Goal: Task Accomplishment & Management: Use online tool/utility

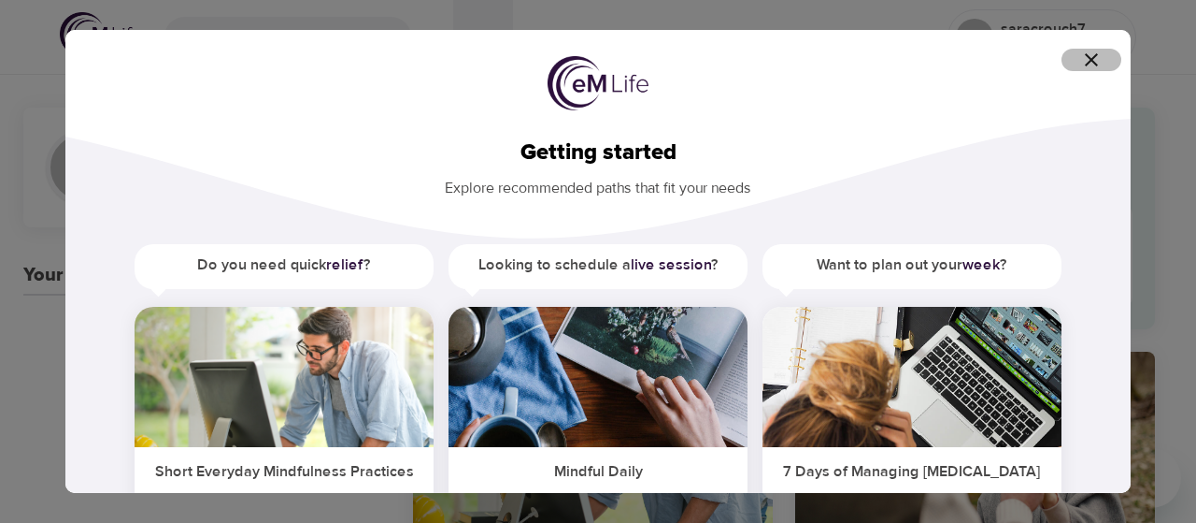
click at [1085, 65] on icon "button" at bounding box center [1092, 60] width 22 height 22
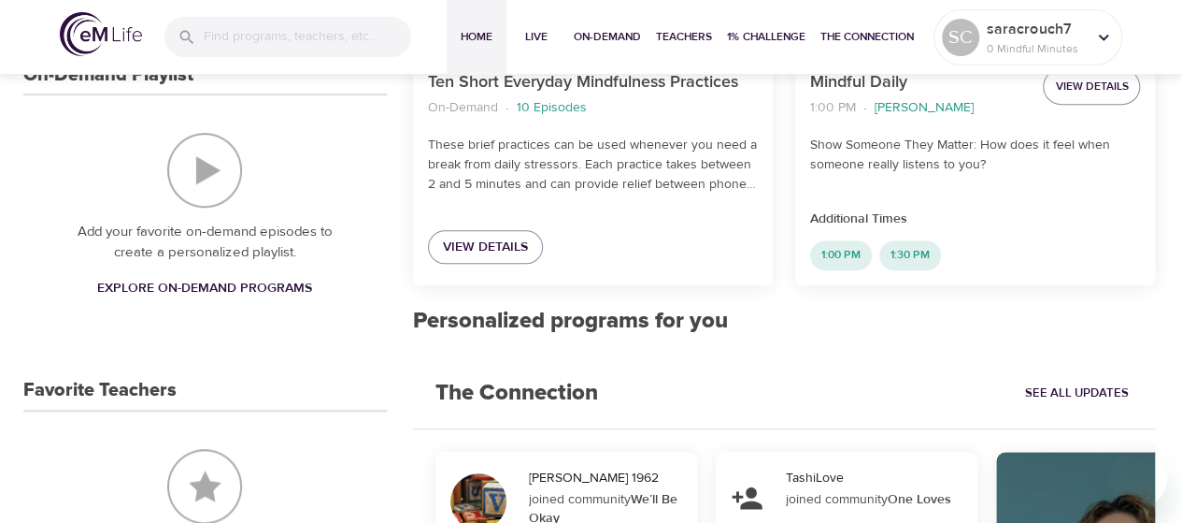
scroll to position [485, 0]
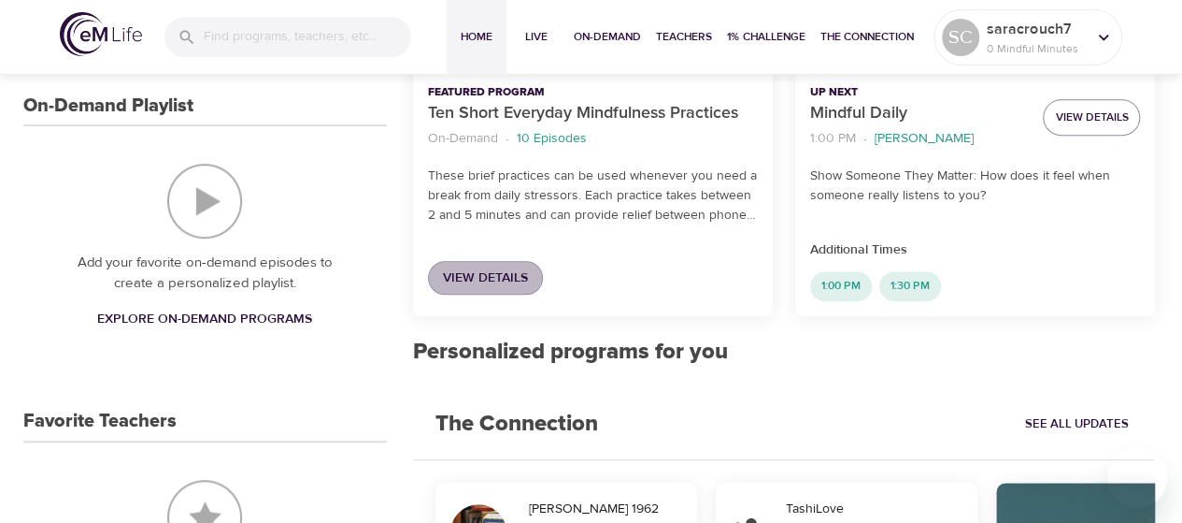
click at [498, 279] on span "View Details" at bounding box center [485, 277] width 85 height 23
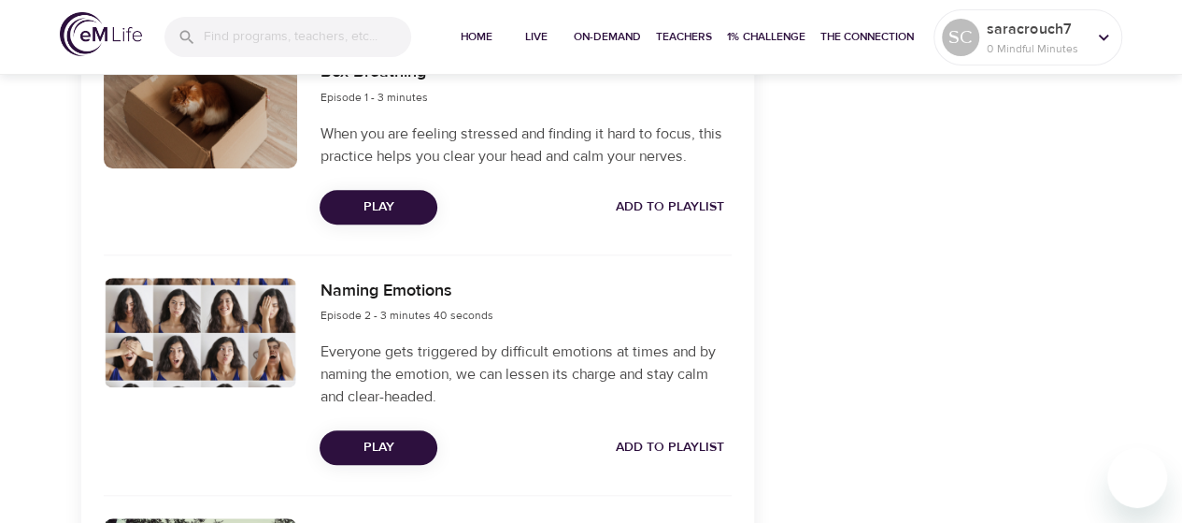
scroll to position [626, 0]
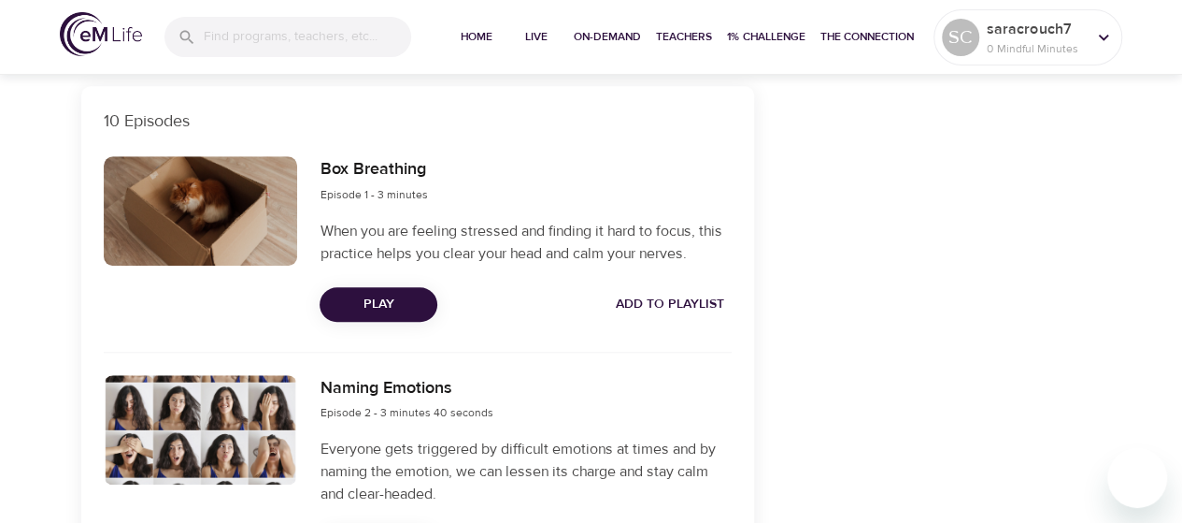
click at [692, 315] on span "Add to Playlist" at bounding box center [670, 304] width 108 height 23
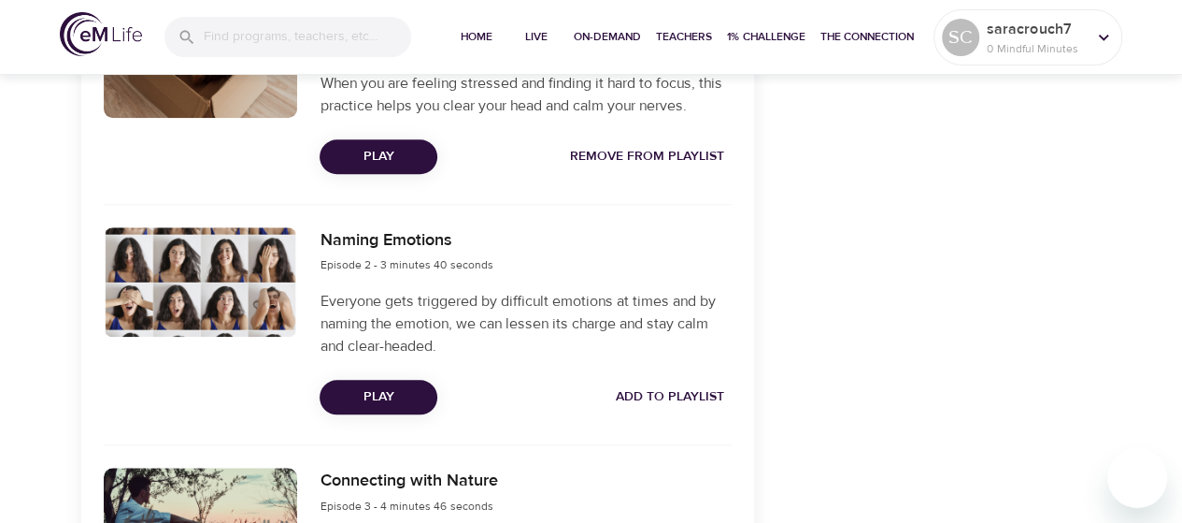
scroll to position [806, 0]
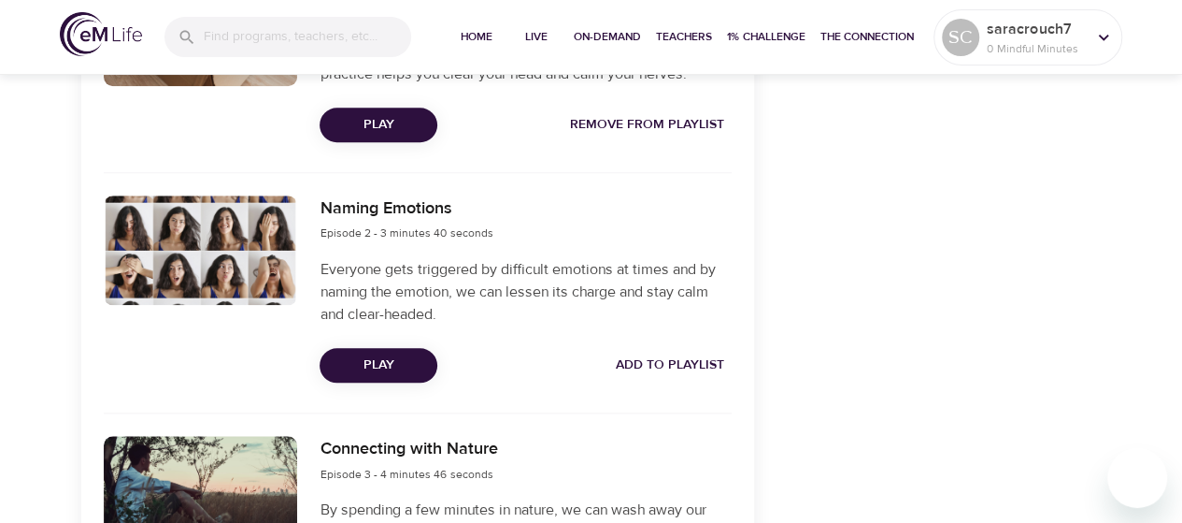
click at [654, 368] on span "Add to Playlist" at bounding box center [670, 364] width 108 height 23
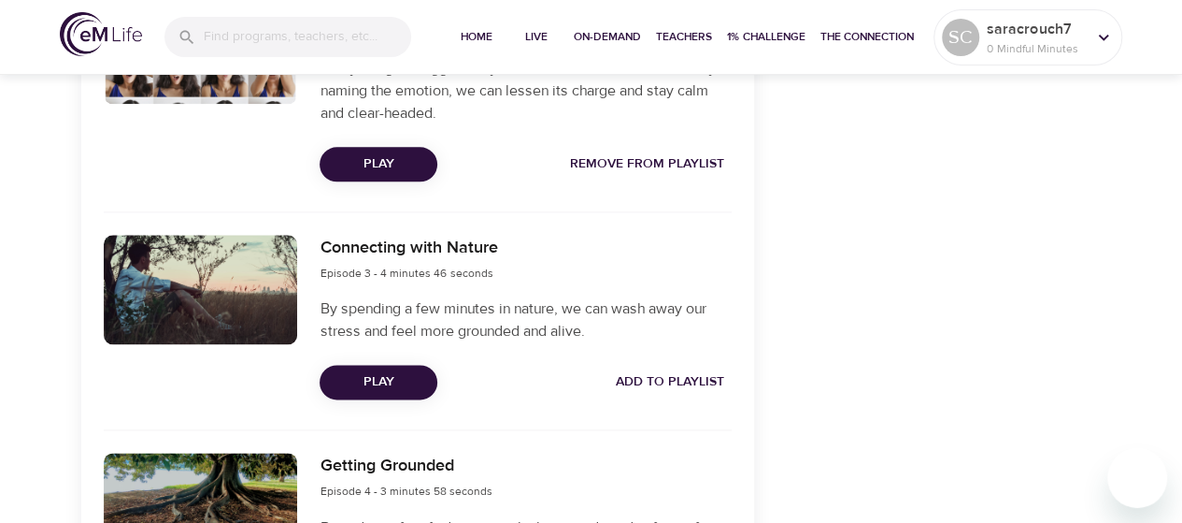
scroll to position [1047, 0]
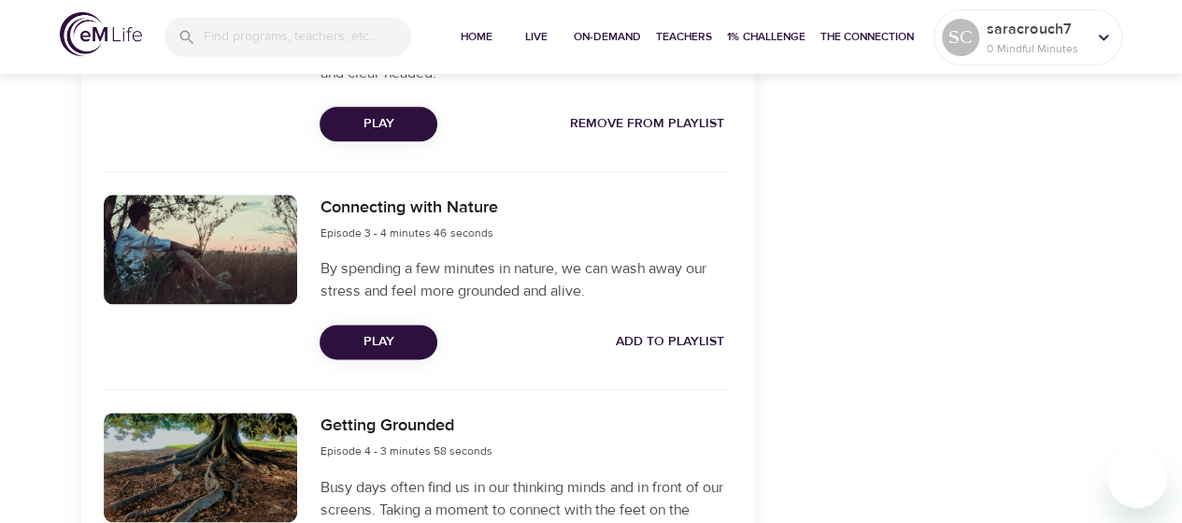
click at [663, 341] on span "Add to Playlist" at bounding box center [670, 341] width 108 height 23
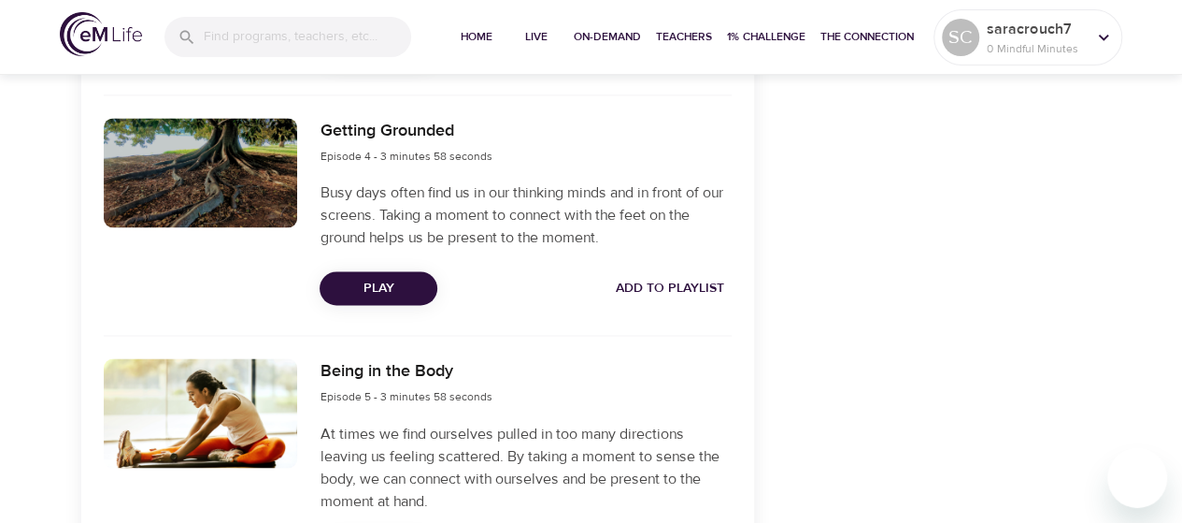
scroll to position [1350, 0]
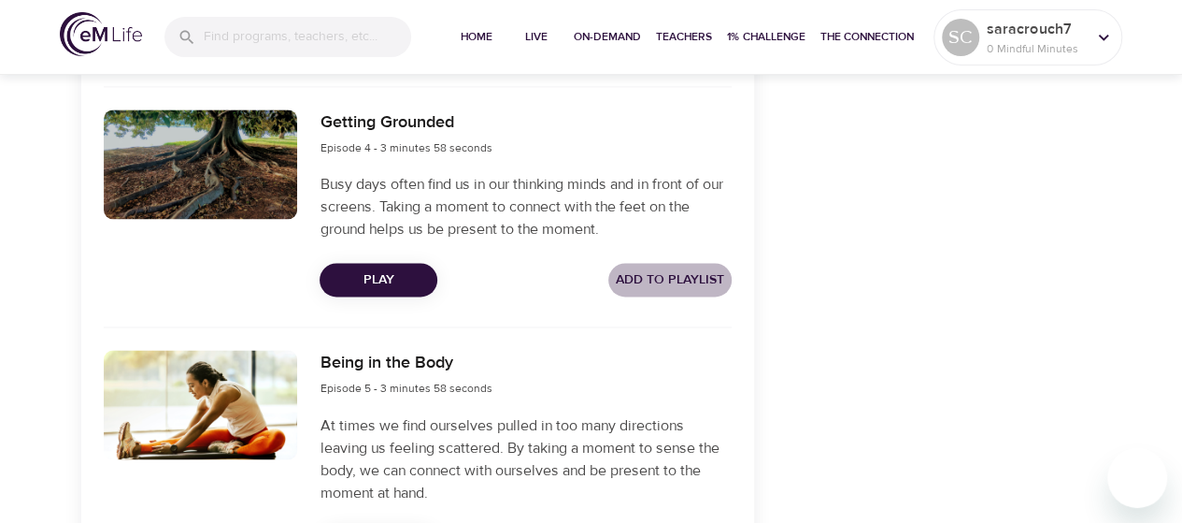
click at [684, 280] on span "Add to Playlist" at bounding box center [670, 279] width 108 height 23
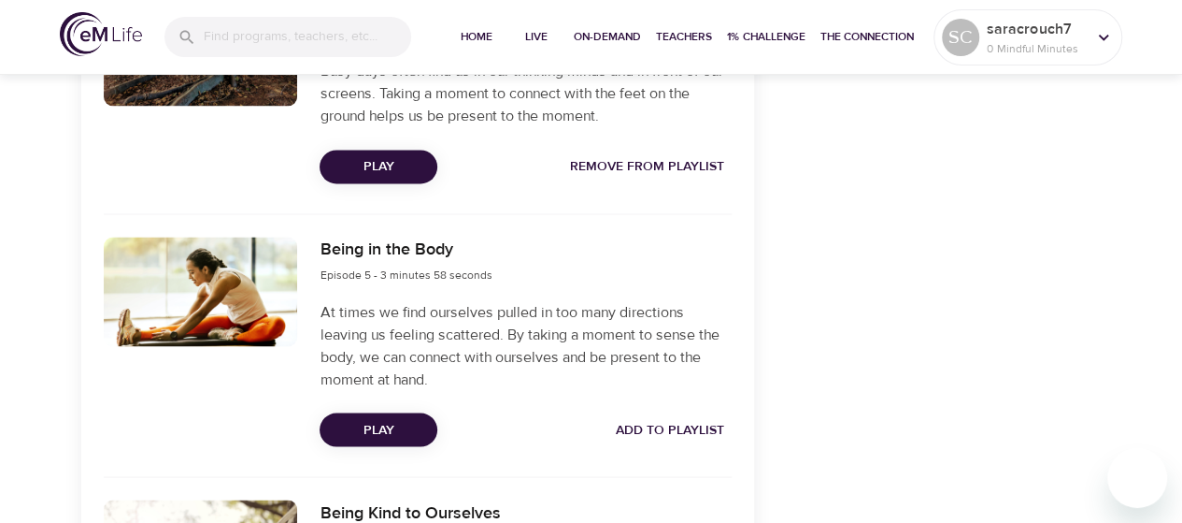
scroll to position [1430, 0]
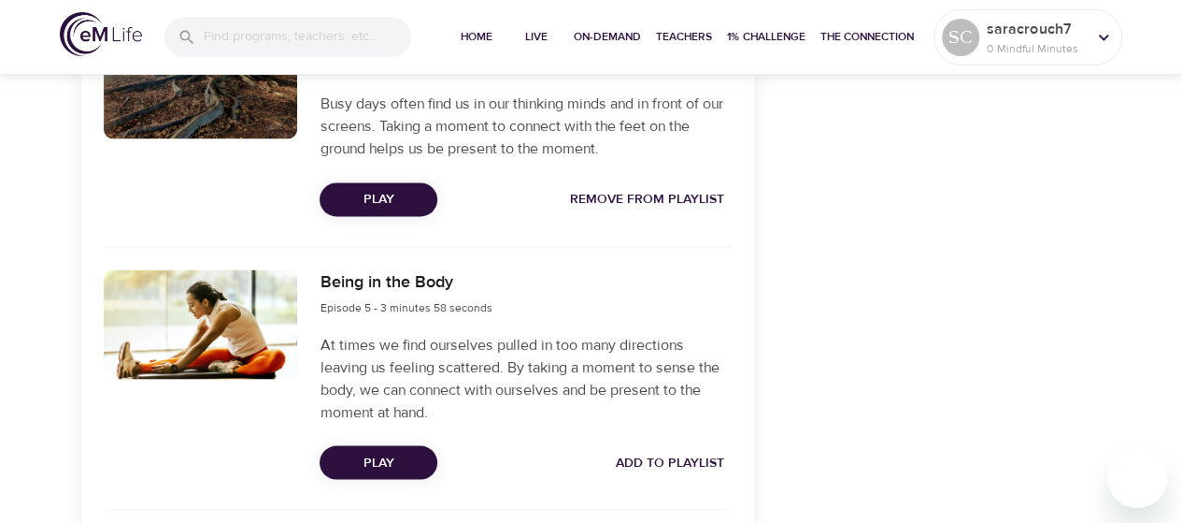
click at [653, 455] on span "Add to Playlist" at bounding box center [670, 462] width 108 height 23
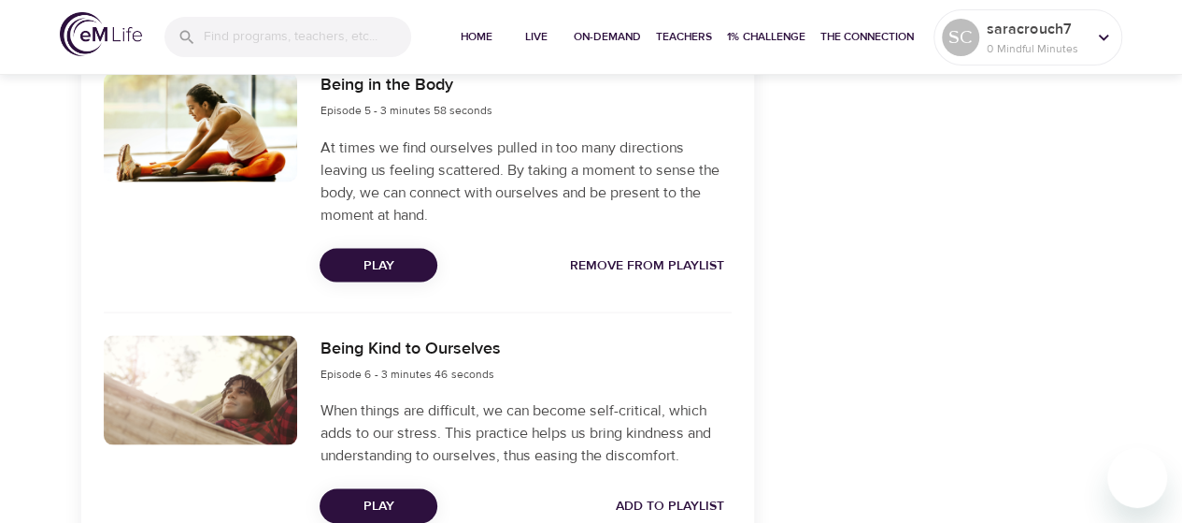
scroll to position [1777, 0]
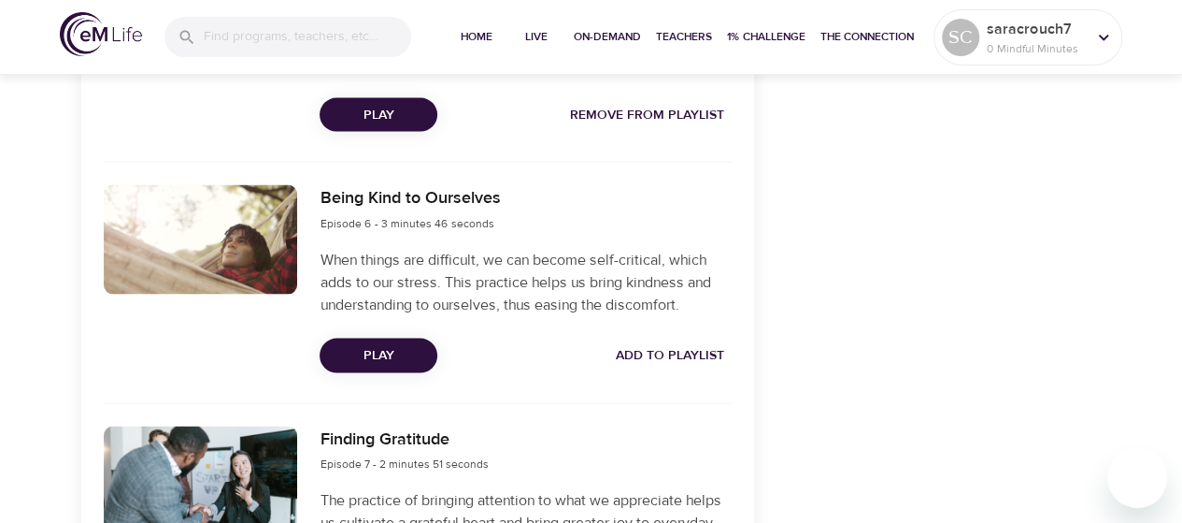
click at [692, 344] on span "Add to Playlist" at bounding box center [670, 355] width 108 height 23
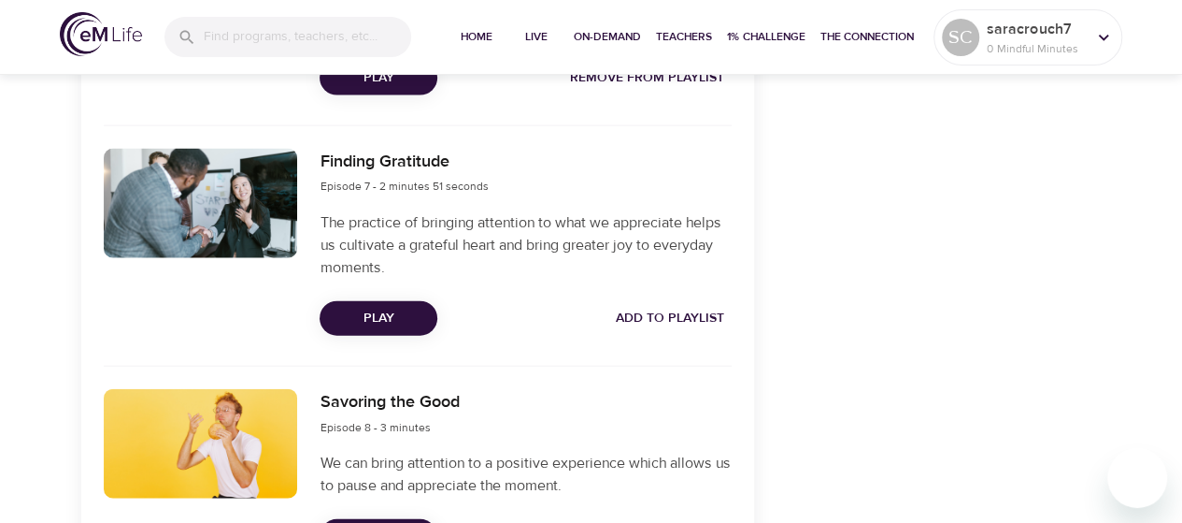
scroll to position [2058, 0]
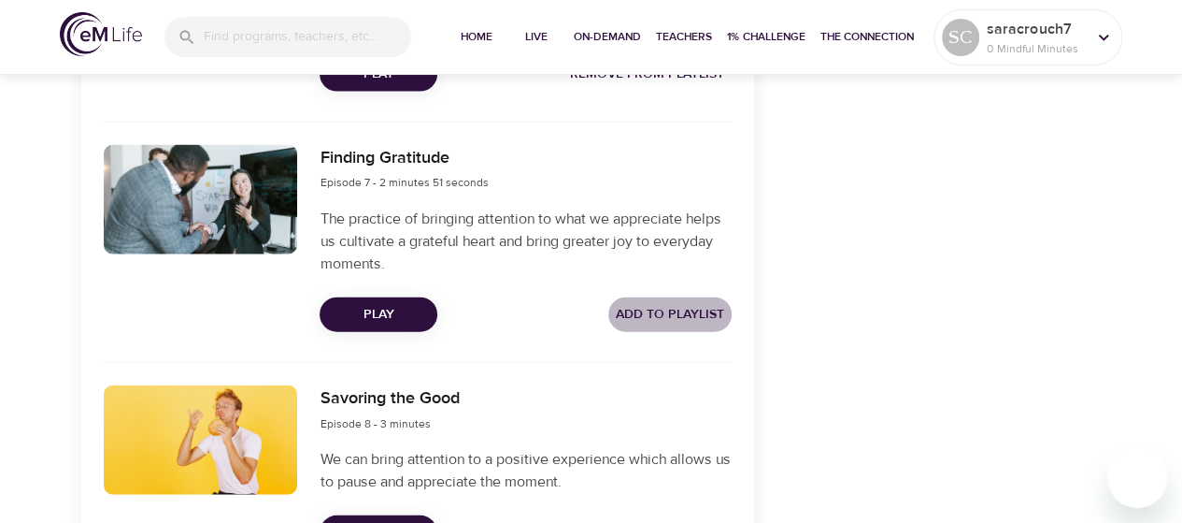
click at [704, 305] on span "Add to Playlist" at bounding box center [670, 314] width 108 height 23
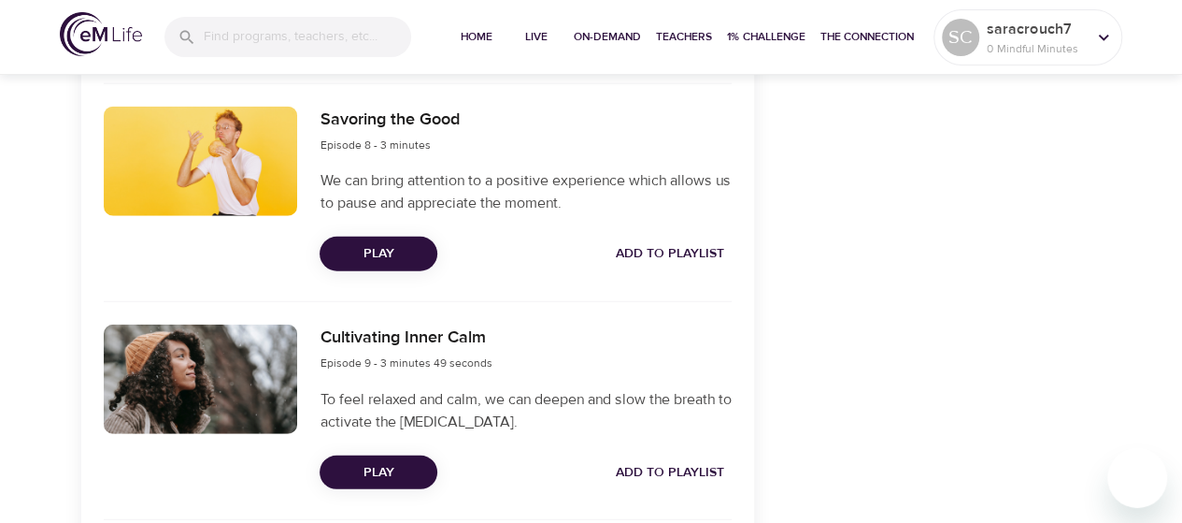
scroll to position [2413, 0]
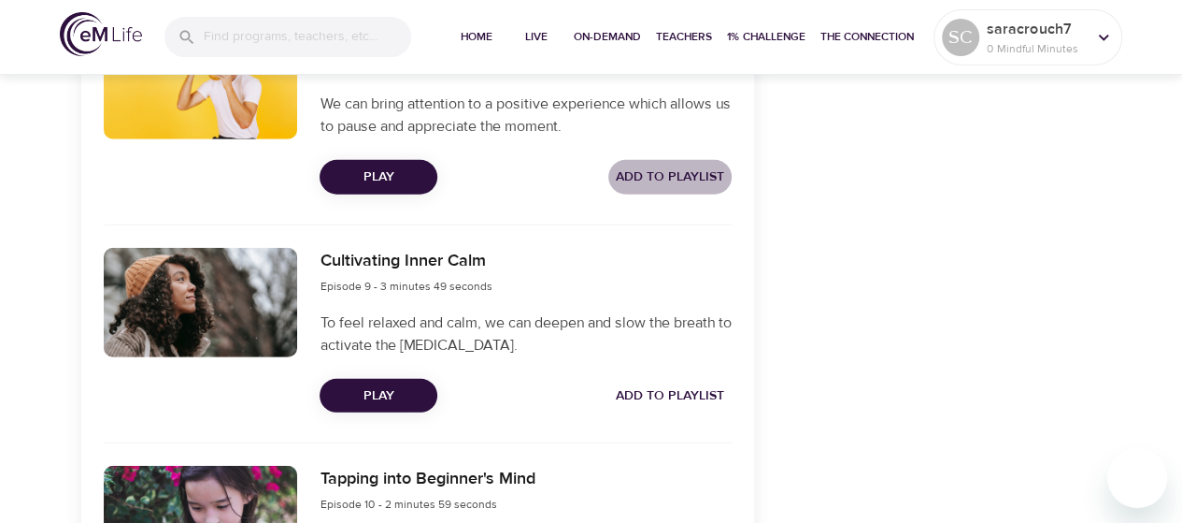
click at [667, 162] on button "Add to Playlist" at bounding box center [670, 177] width 123 height 35
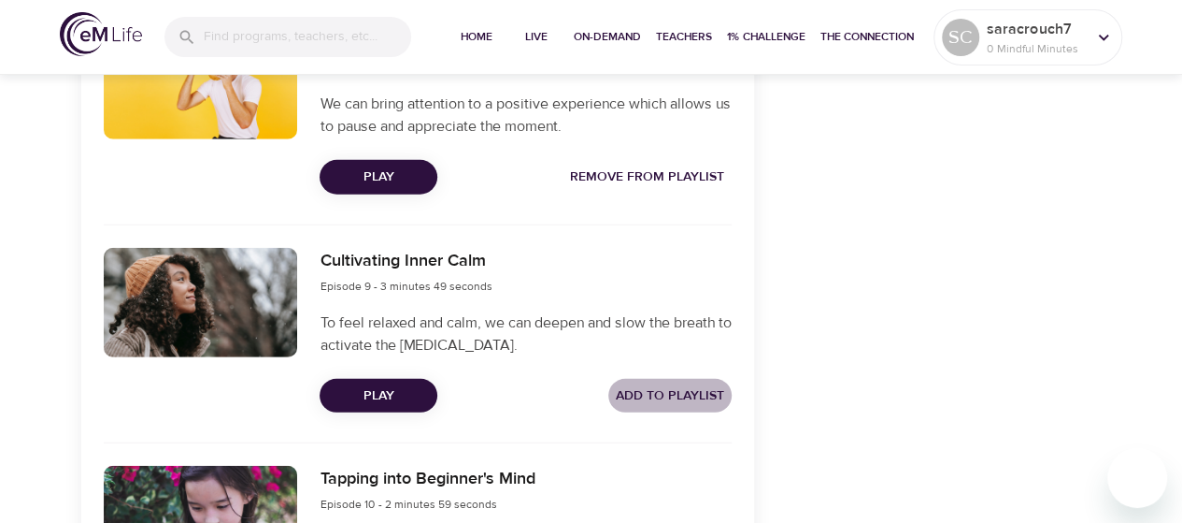
click at [681, 393] on span "Add to Playlist" at bounding box center [670, 395] width 108 height 23
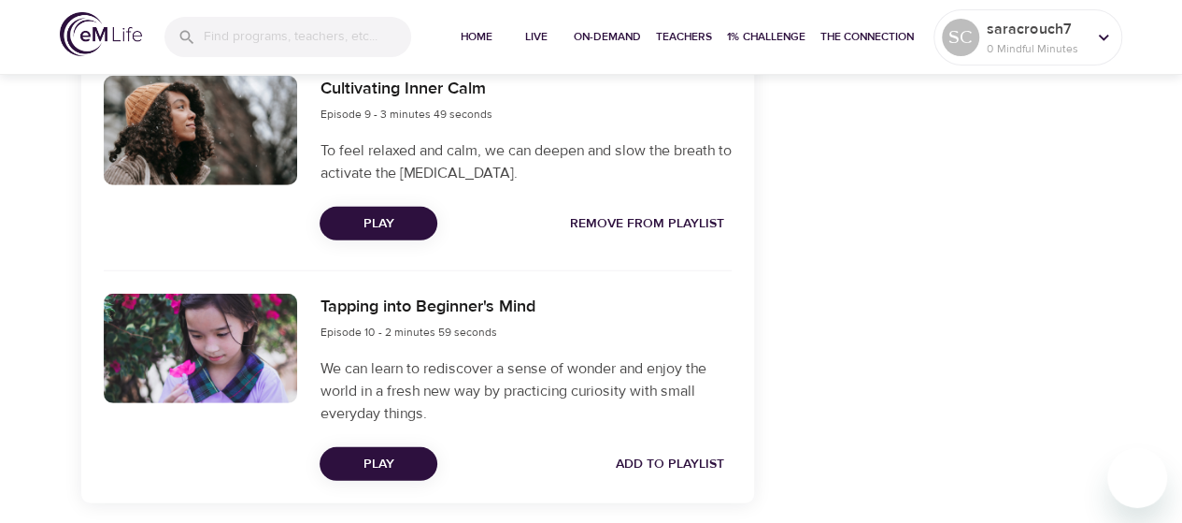
scroll to position [2627, 0]
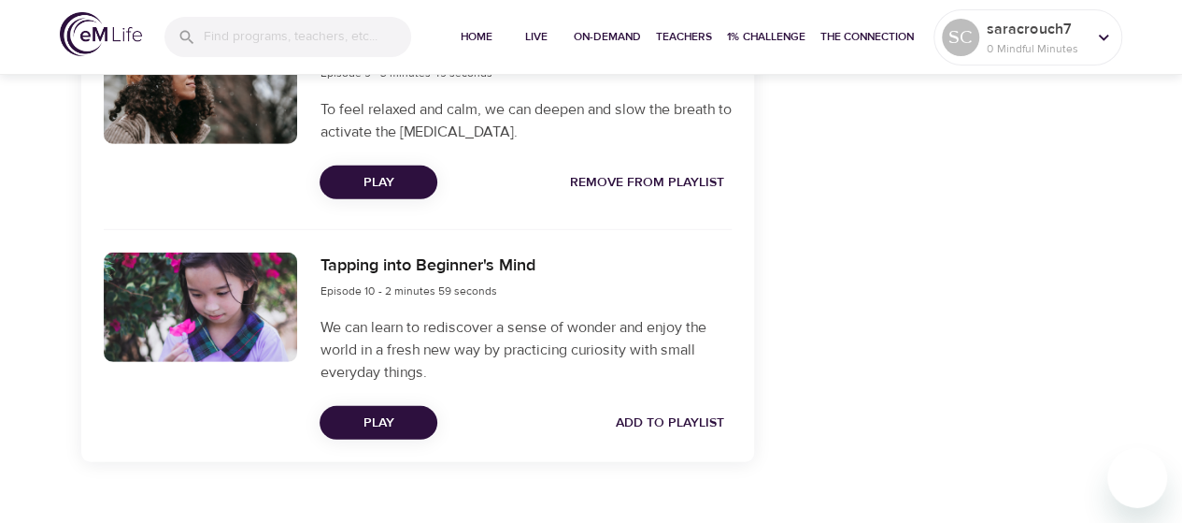
click at [706, 426] on span "Add to Playlist" at bounding box center [670, 422] width 108 height 23
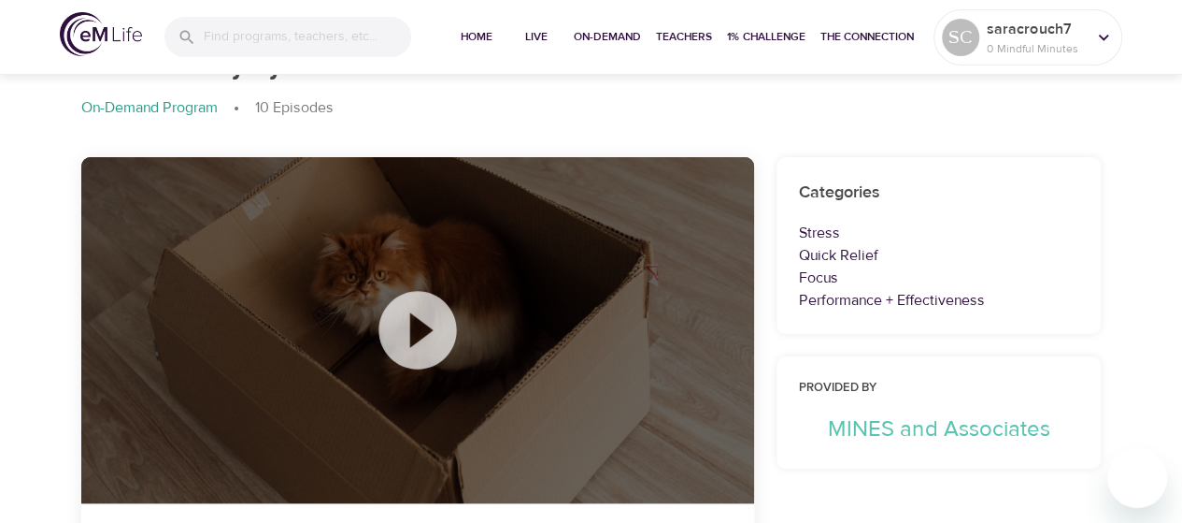
scroll to position [0, 0]
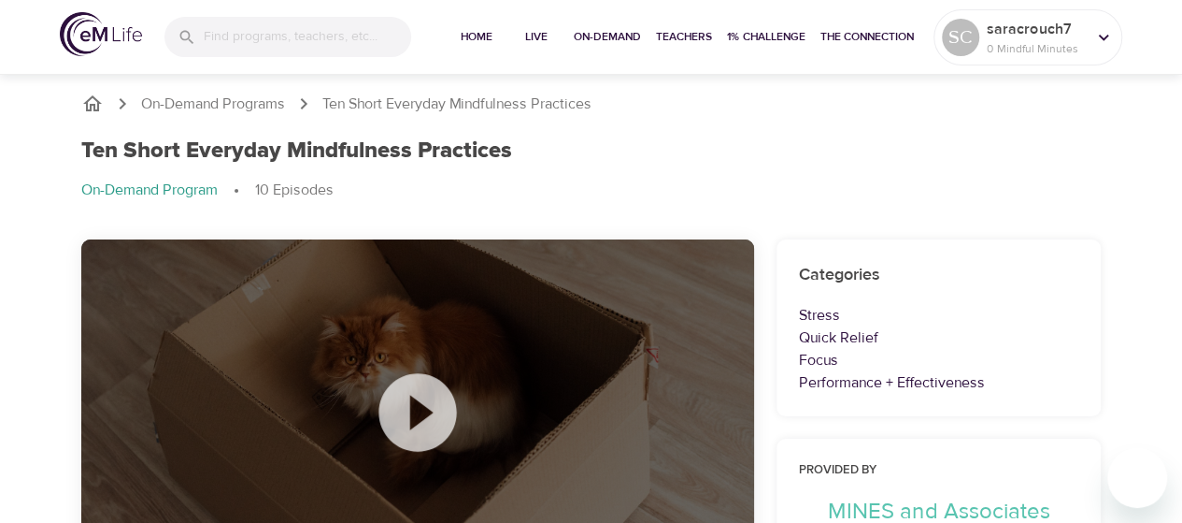
click at [482, 28] on span "Home" at bounding box center [476, 37] width 45 height 20
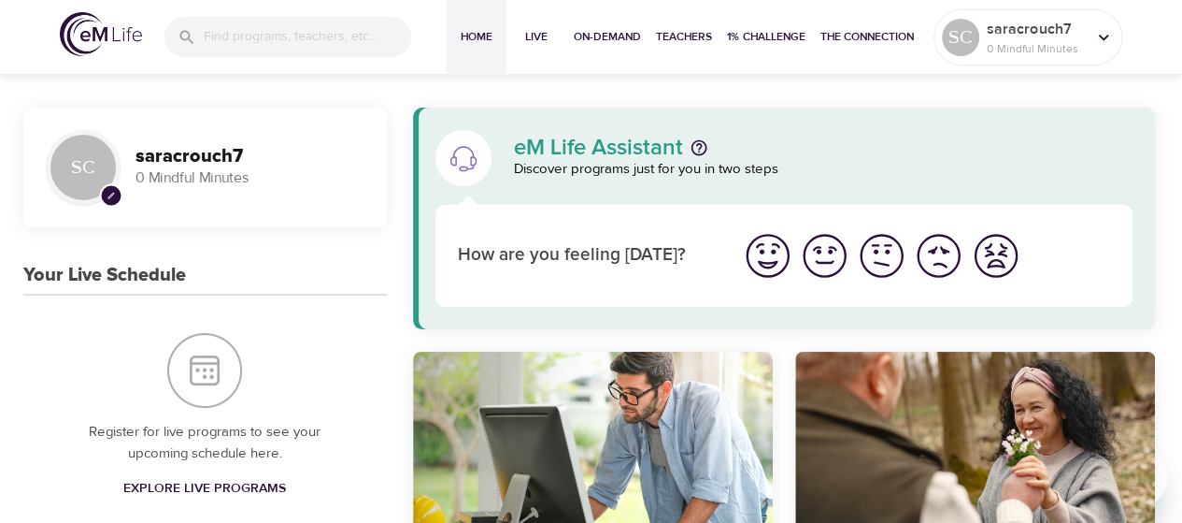
click at [623, 44] on span "On-Demand" at bounding box center [607, 37] width 67 height 20
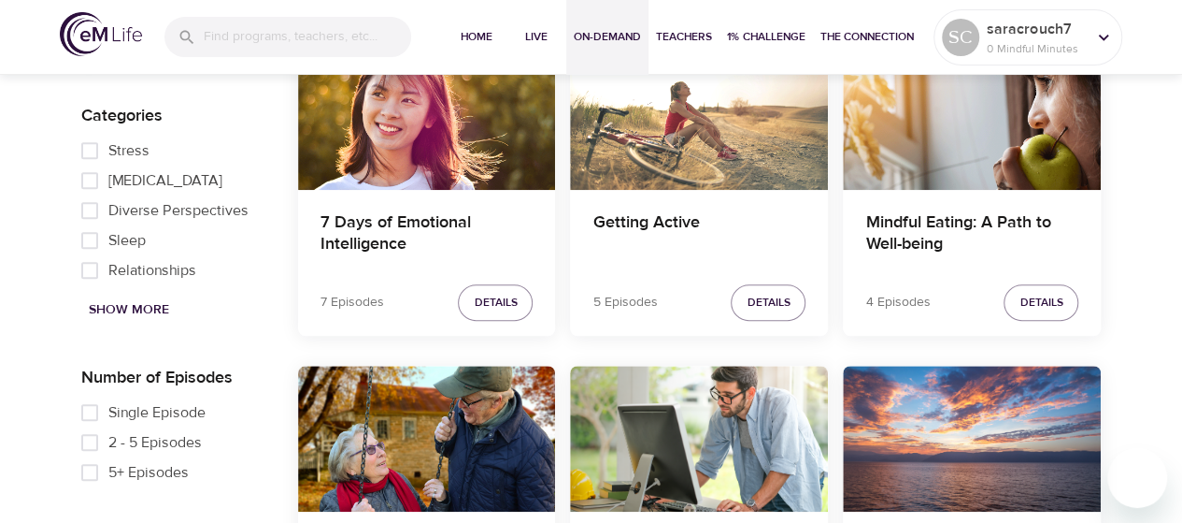
scroll to position [620, 0]
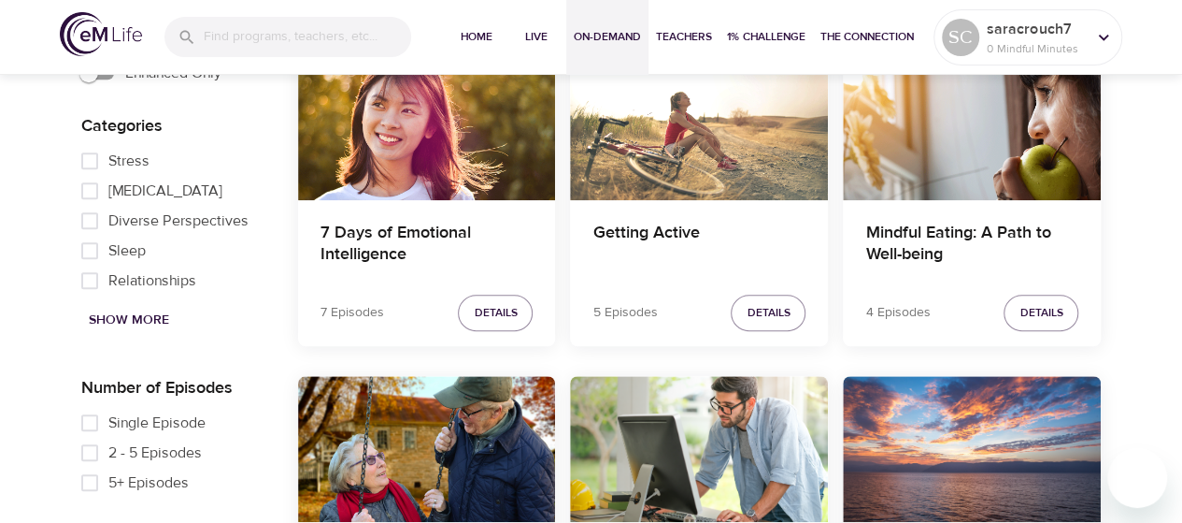
click at [750, 313] on span "Details" at bounding box center [768, 313] width 43 height 20
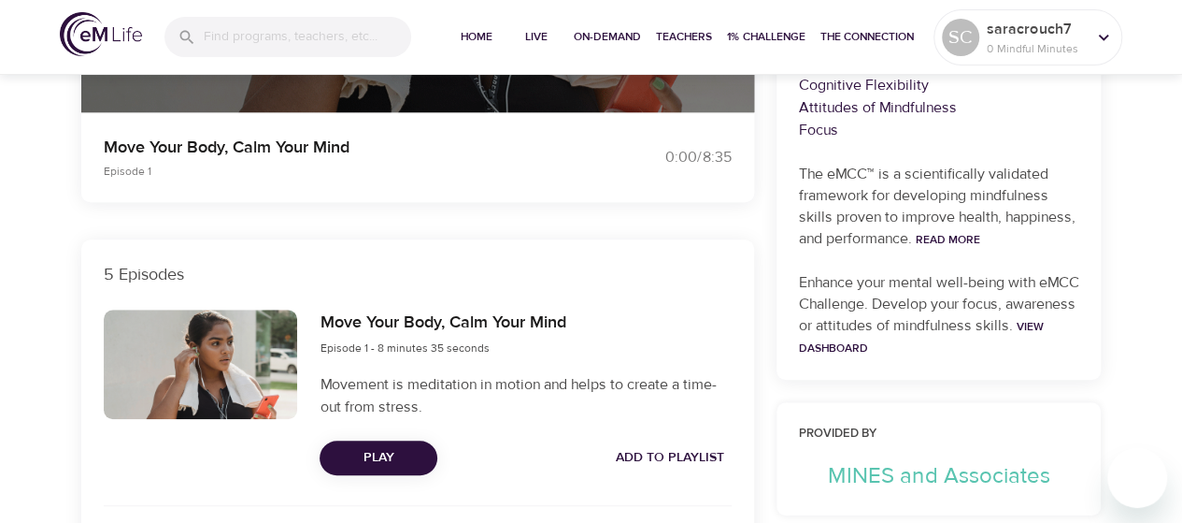
scroll to position [620, 0]
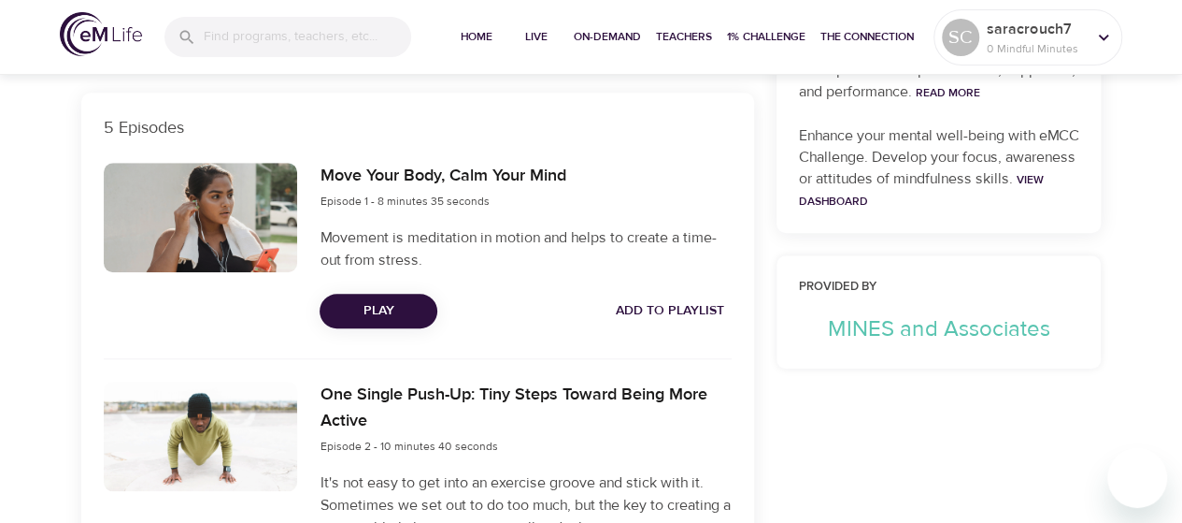
click at [701, 312] on span "Add to Playlist" at bounding box center [670, 310] width 108 height 23
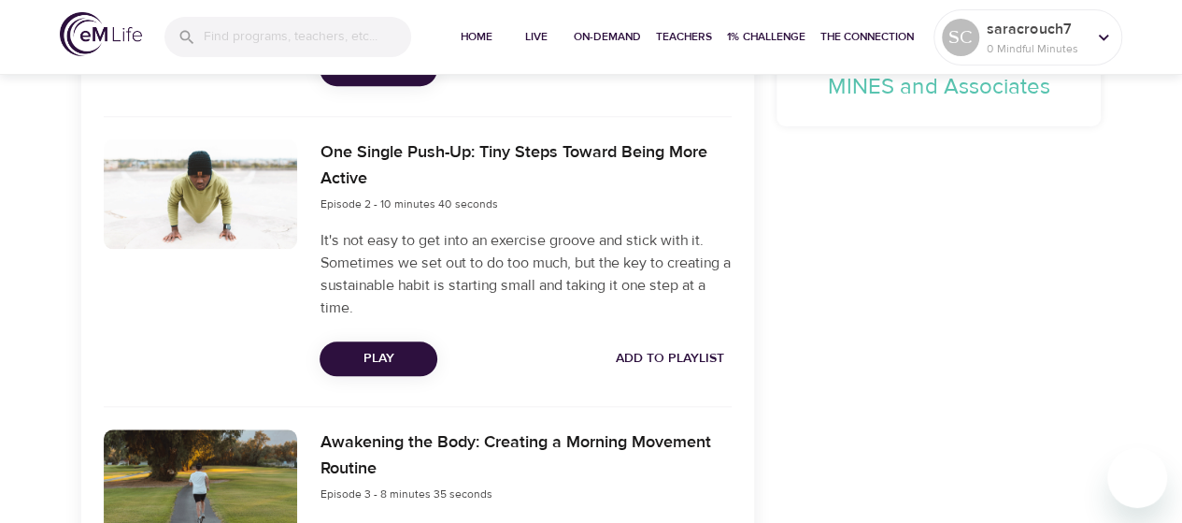
scroll to position [867, 0]
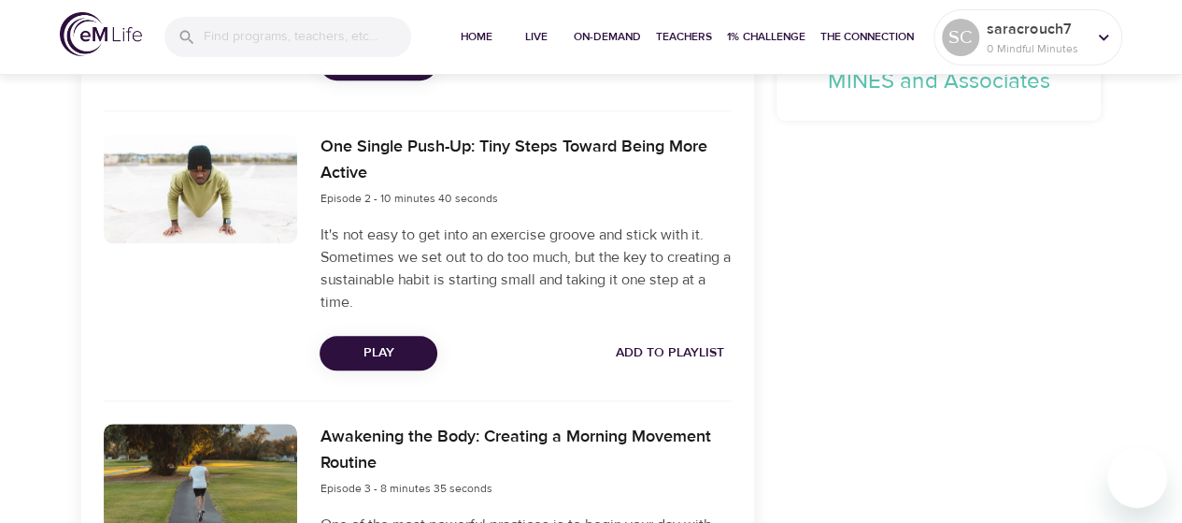
click at [662, 336] on button "Add to Playlist" at bounding box center [670, 353] width 123 height 35
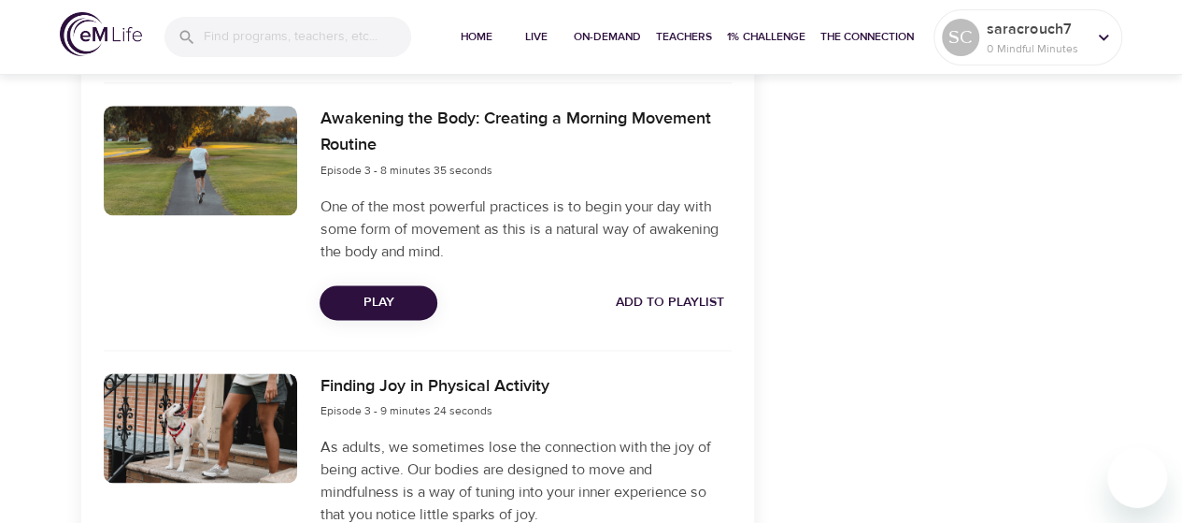
scroll to position [1193, 0]
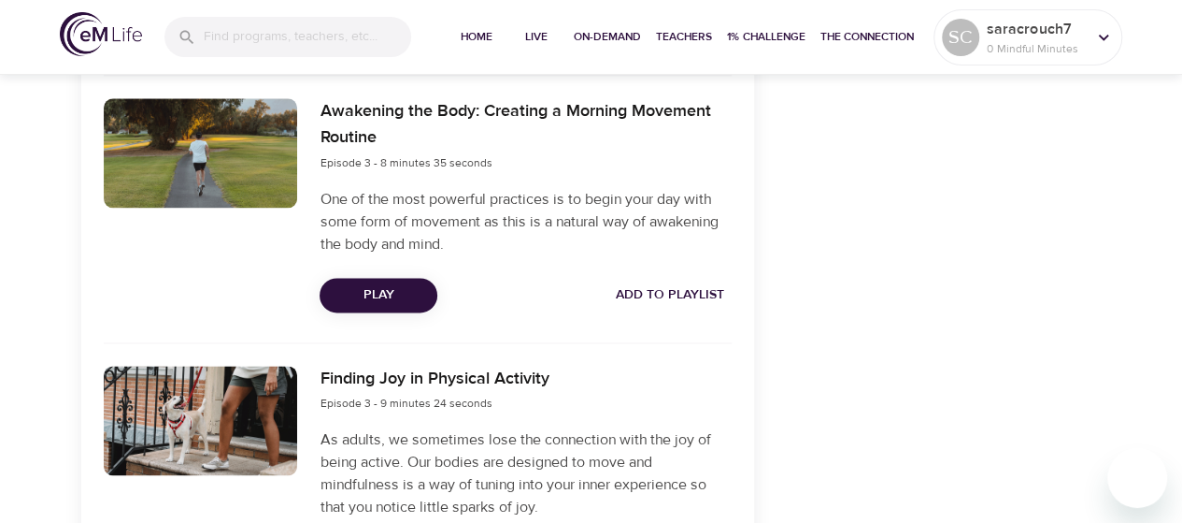
click at [657, 292] on span "Add to Playlist" at bounding box center [670, 294] width 108 height 23
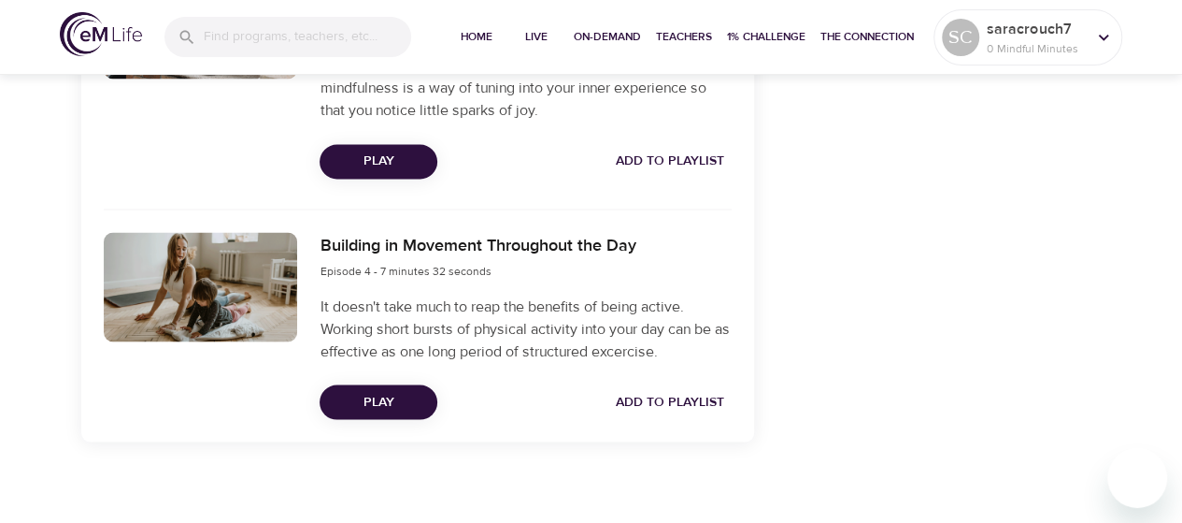
scroll to position [1600, 0]
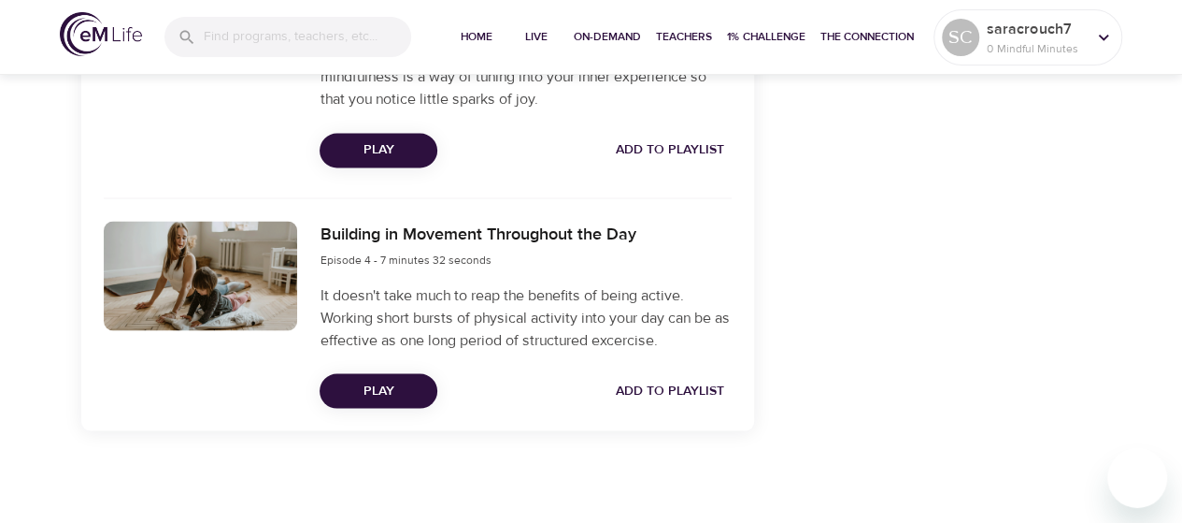
click at [649, 395] on span "Add to Playlist" at bounding box center [670, 390] width 108 height 23
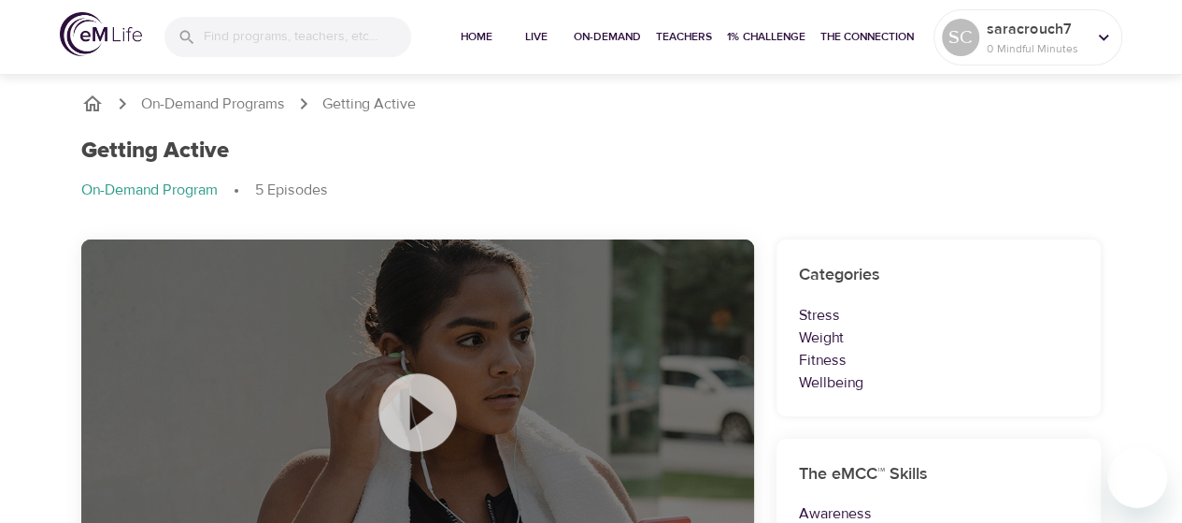
click at [617, 46] on span "On-Demand" at bounding box center [607, 37] width 67 height 20
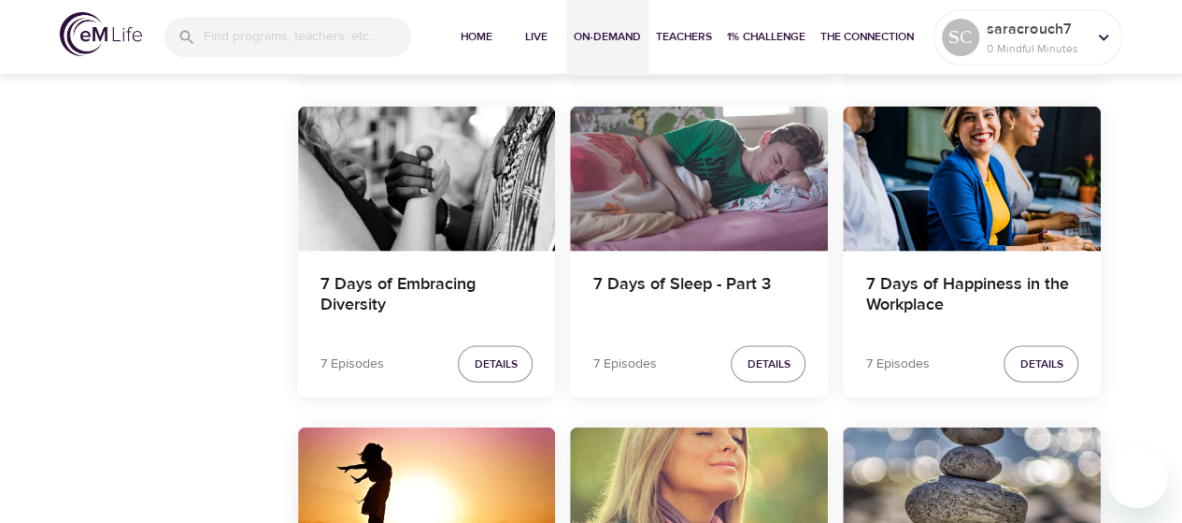
scroll to position [1883, 0]
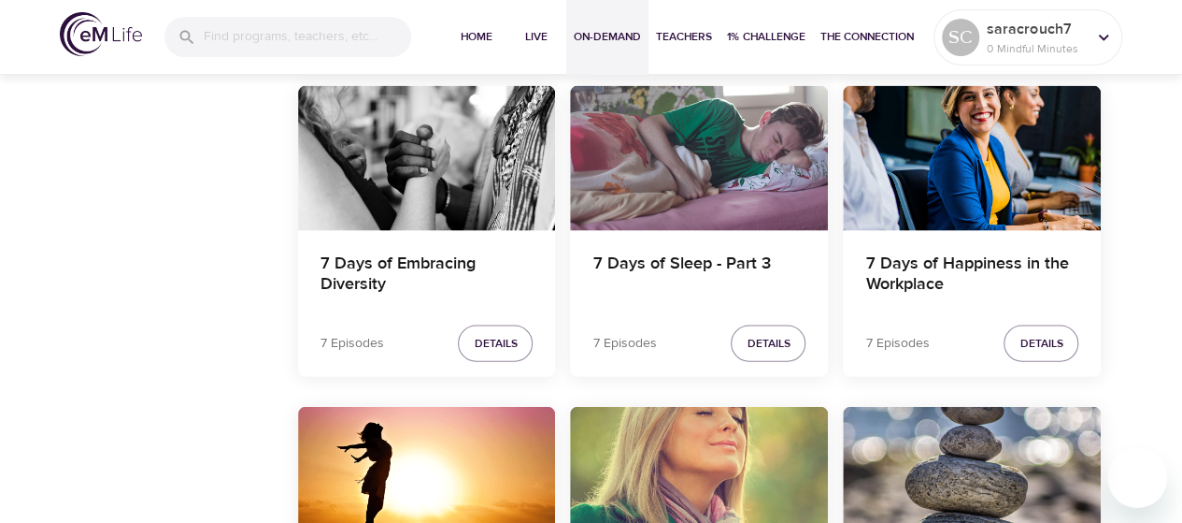
click at [740, 351] on button "Details" at bounding box center [768, 343] width 75 height 36
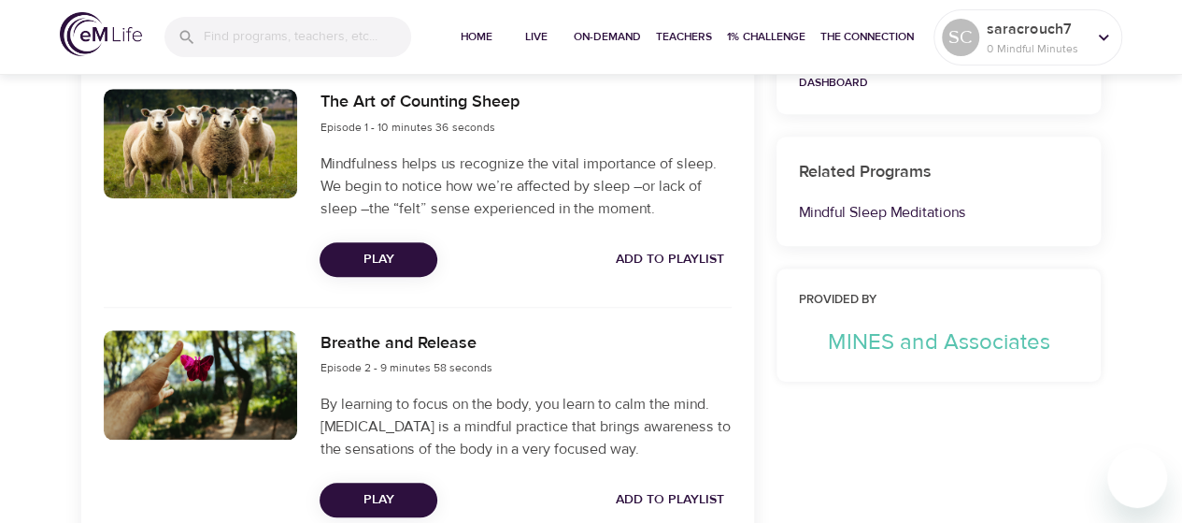
scroll to position [696, 0]
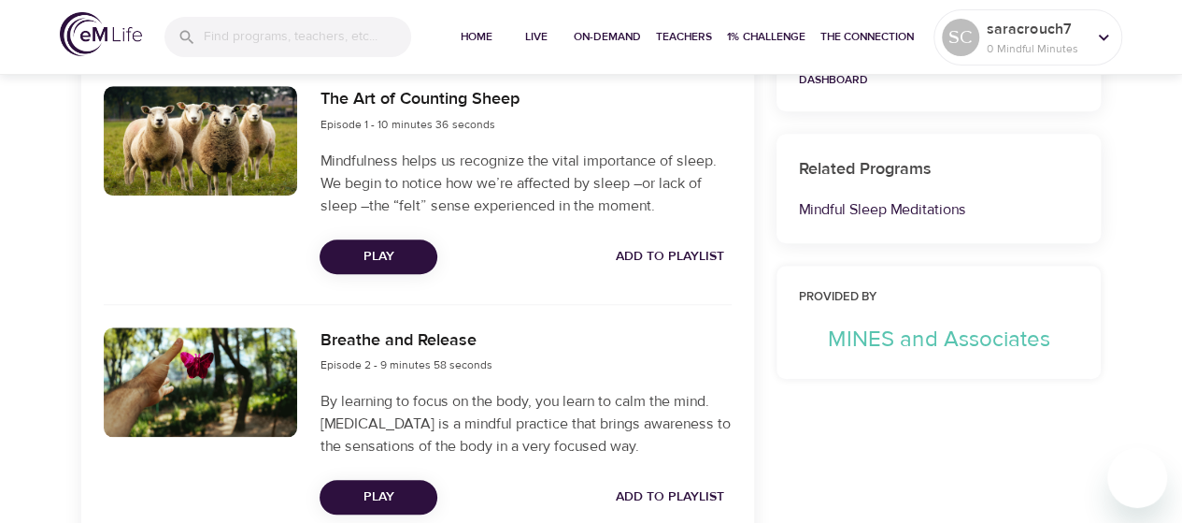
click at [630, 248] on span "Add to Playlist" at bounding box center [670, 256] width 108 height 23
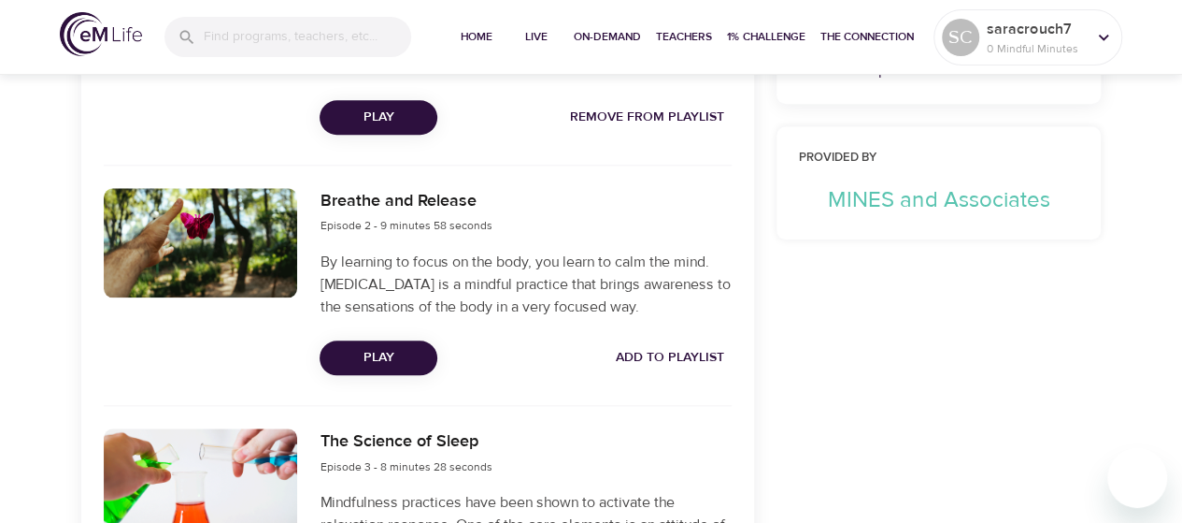
scroll to position [849, 0]
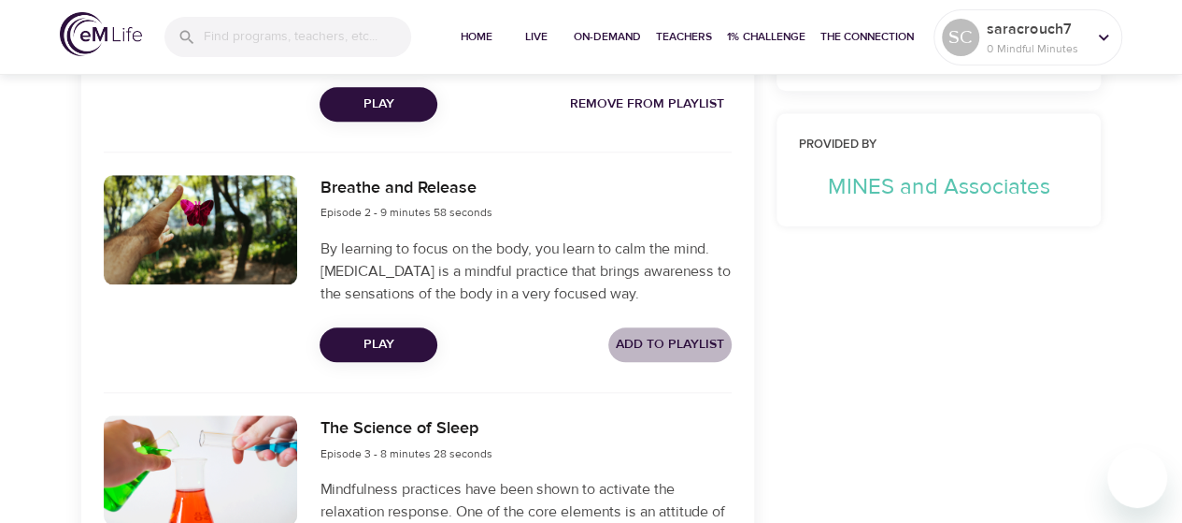
click at [617, 353] on button "Add to Playlist" at bounding box center [670, 344] width 123 height 35
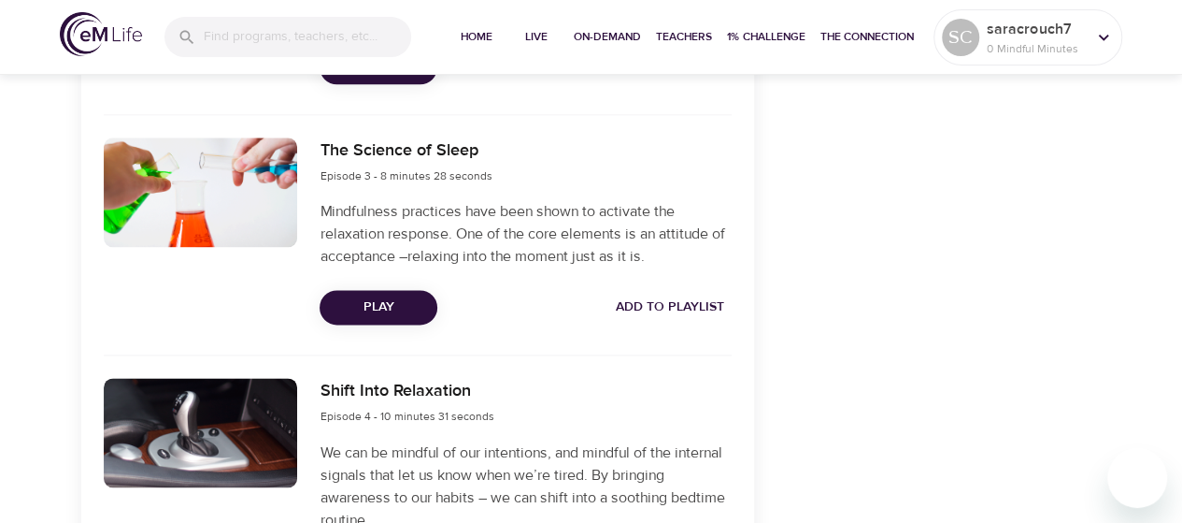
scroll to position [1146, 0]
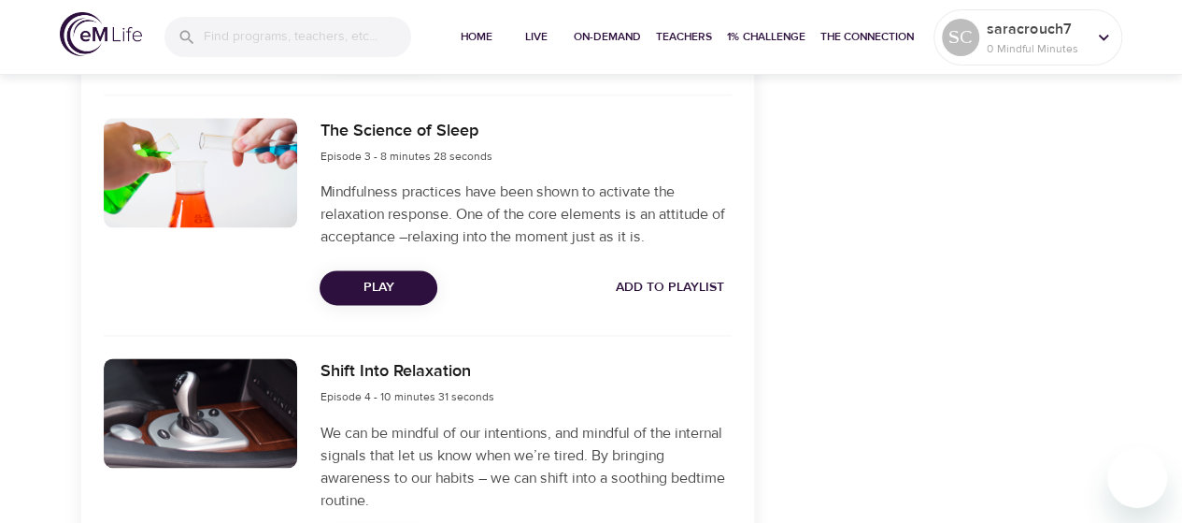
click at [674, 299] on span "Add to Playlist" at bounding box center [670, 287] width 108 height 23
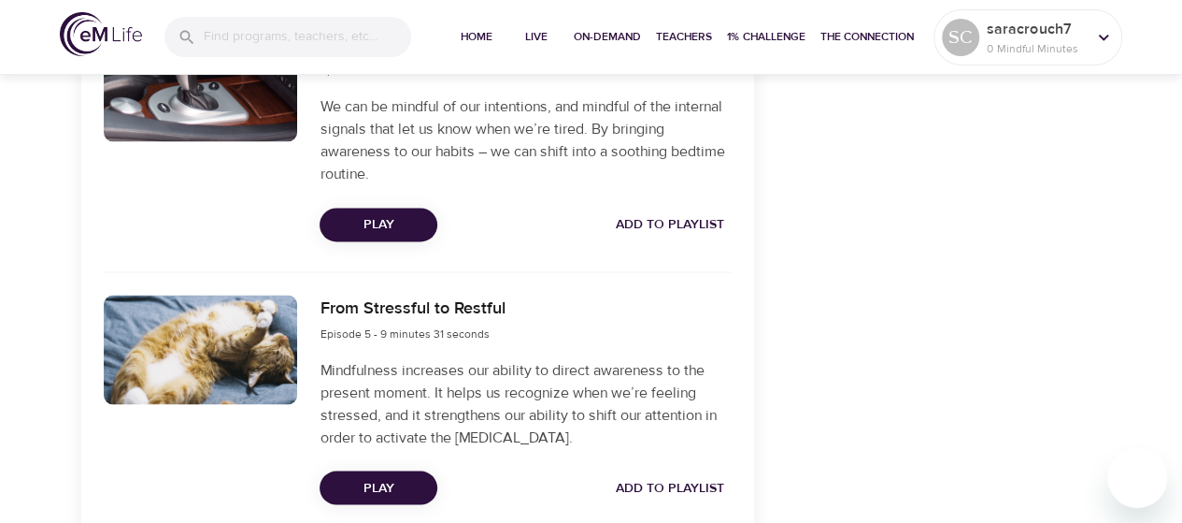
scroll to position [1496, 0]
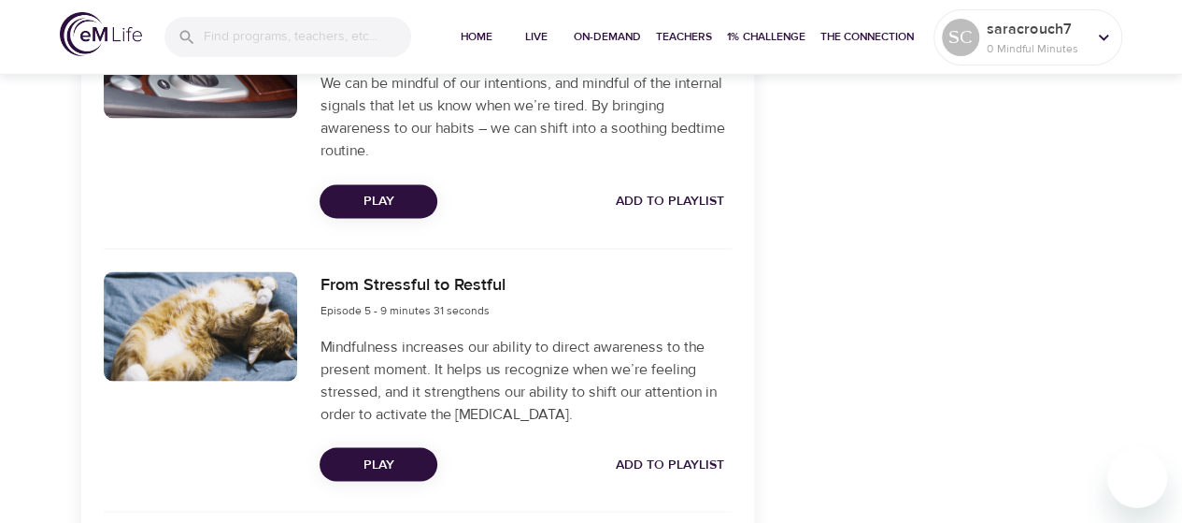
click at [694, 207] on button "Add to Playlist" at bounding box center [670, 201] width 123 height 35
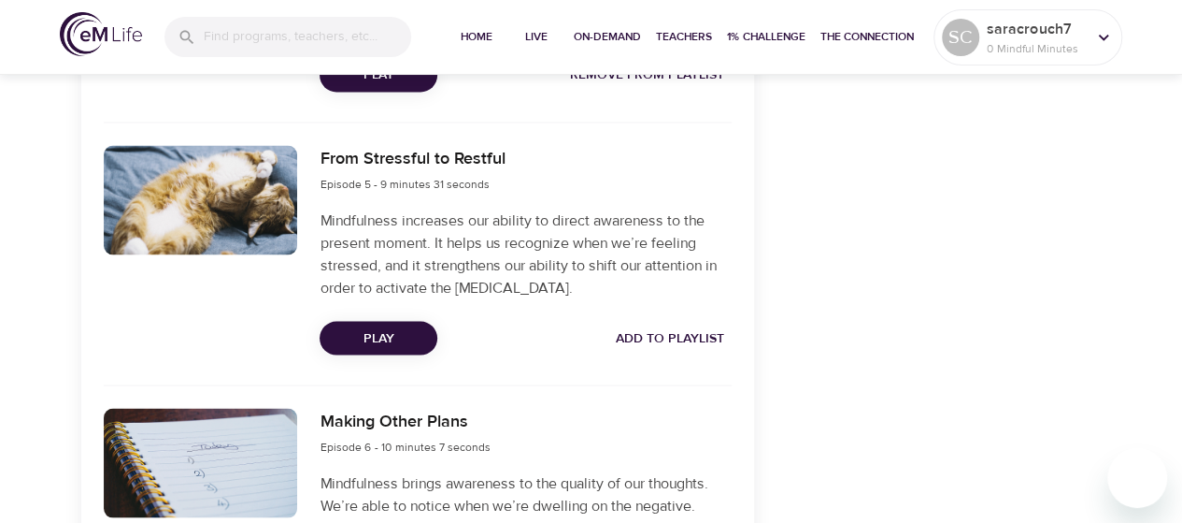
scroll to position [1648, 0]
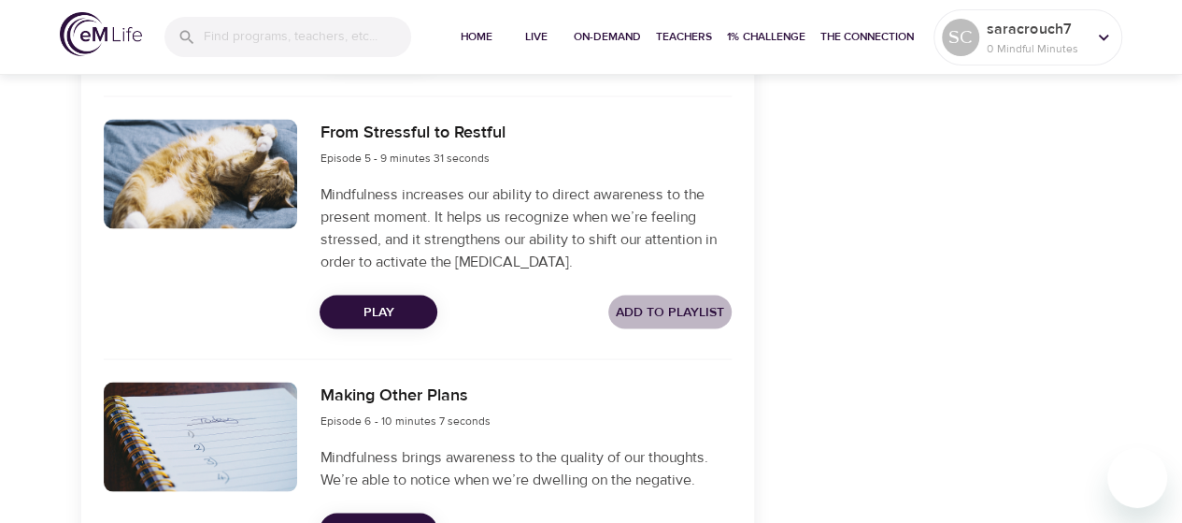
click at [652, 323] on span "Add to Playlist" at bounding box center [670, 311] width 108 height 23
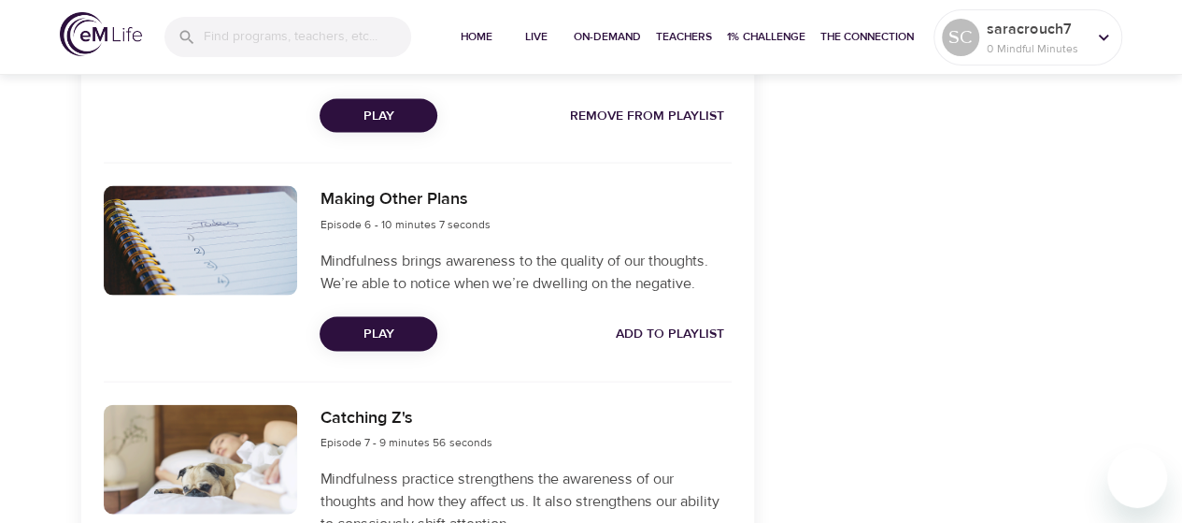
scroll to position [1885, 0]
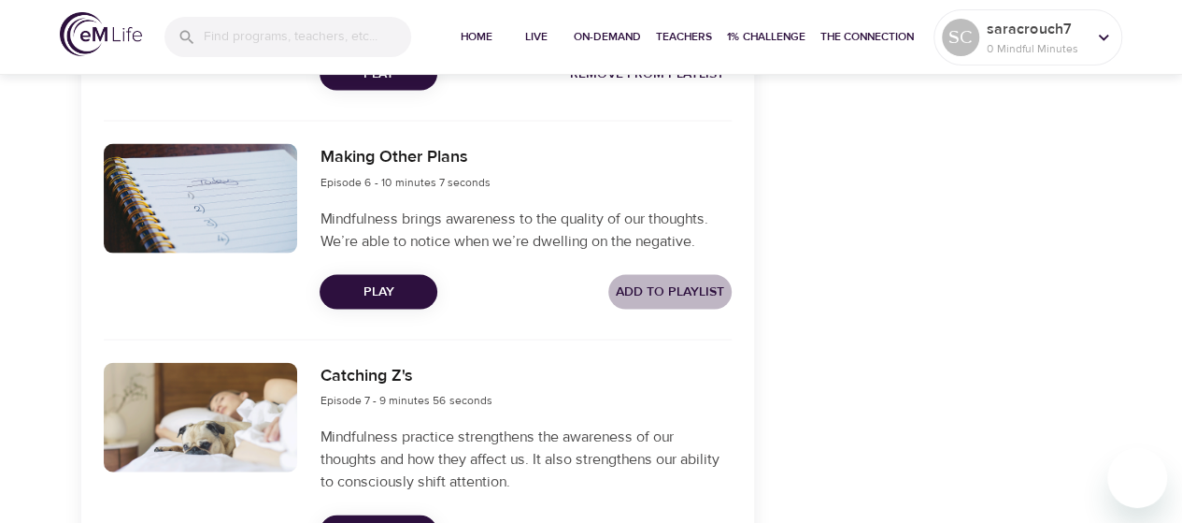
click at [697, 304] on span "Add to Playlist" at bounding box center [670, 291] width 108 height 23
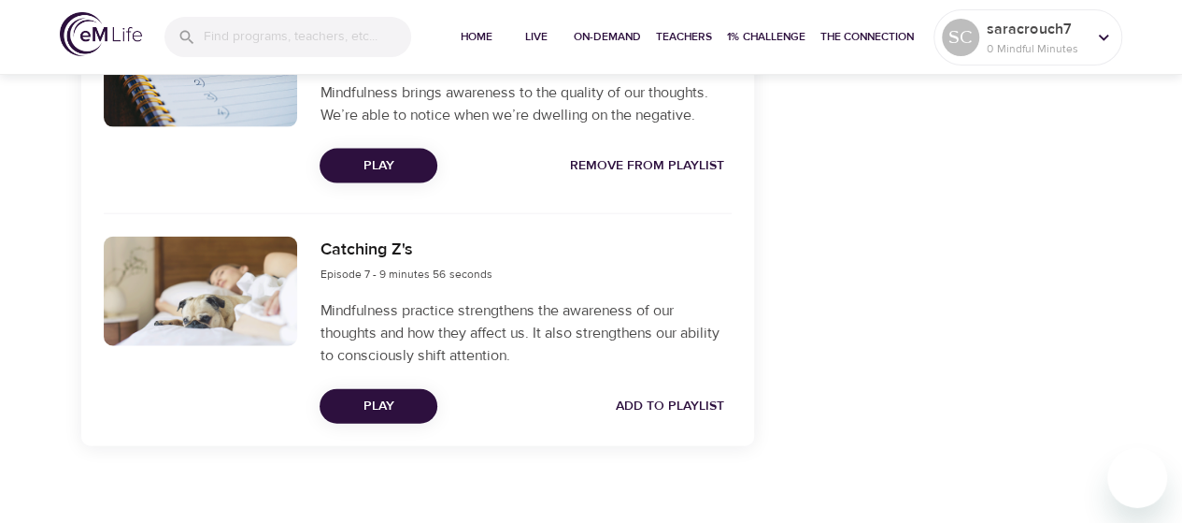
scroll to position [2050, 0]
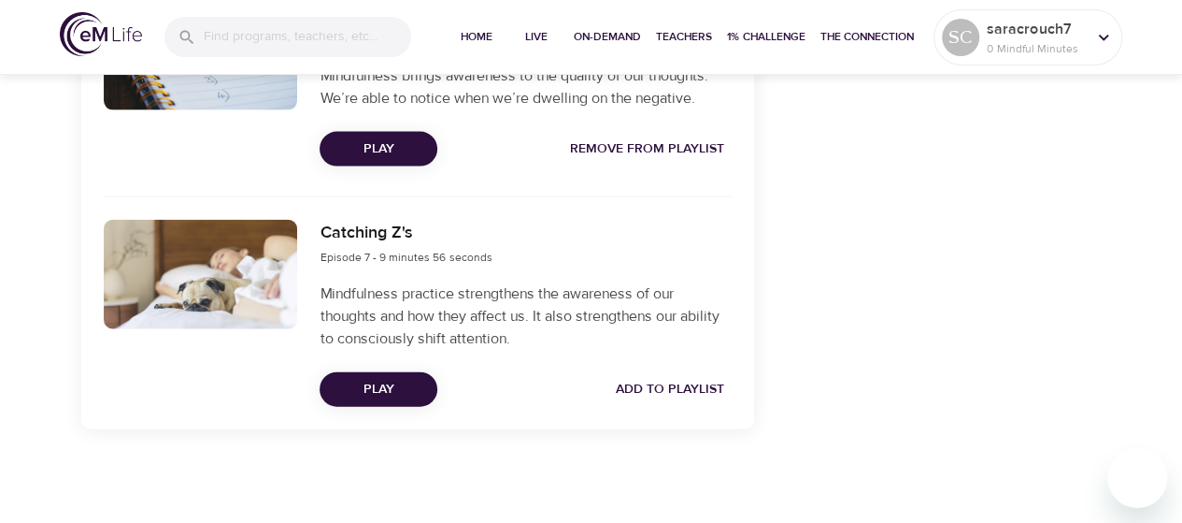
click at [651, 394] on span "Add to Playlist" at bounding box center [670, 389] width 108 height 23
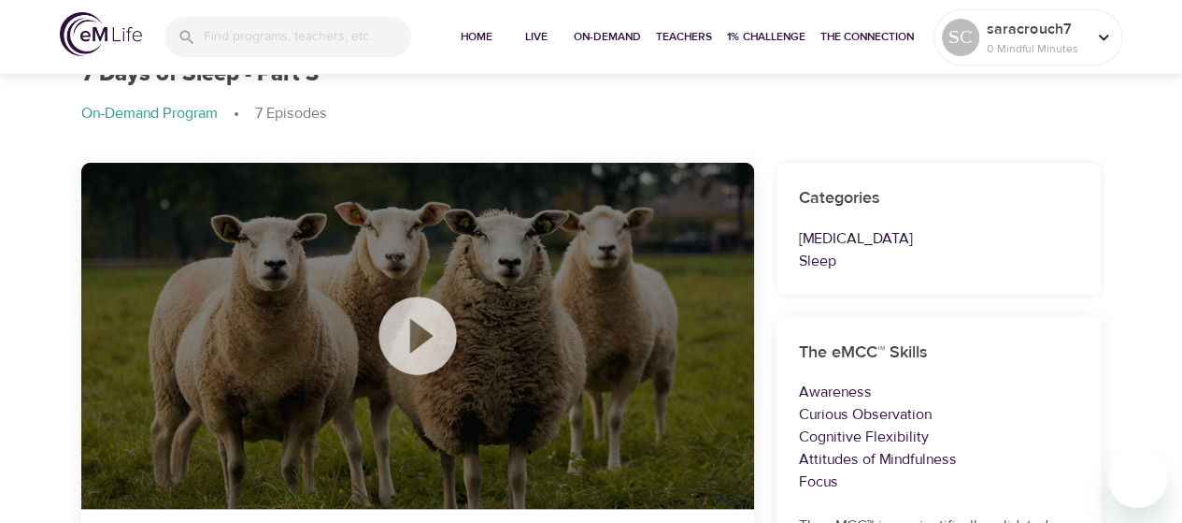
scroll to position [0, 0]
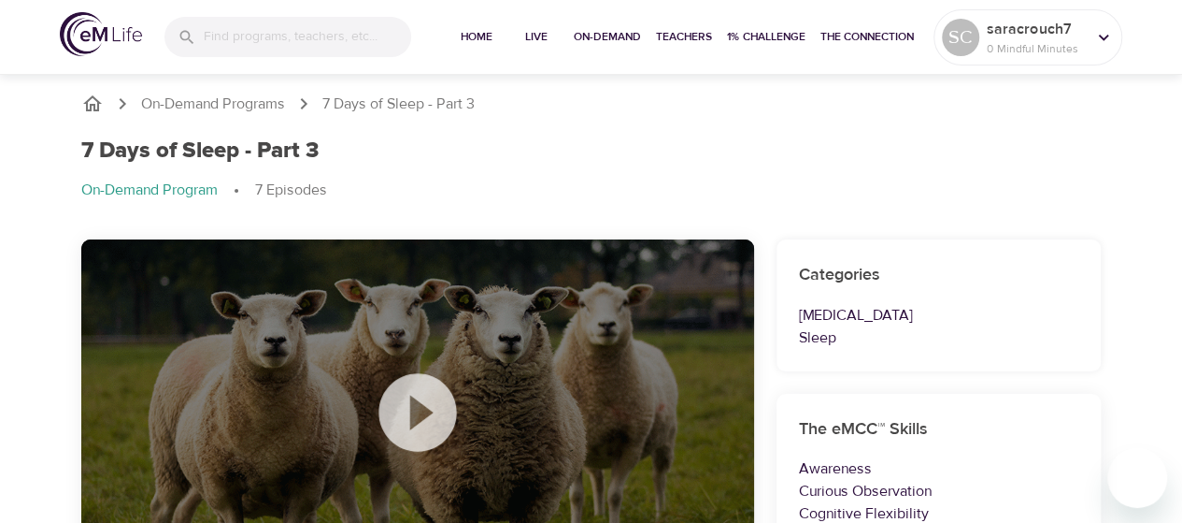
click at [710, 25] on button "Teachers" at bounding box center [684, 37] width 71 height 75
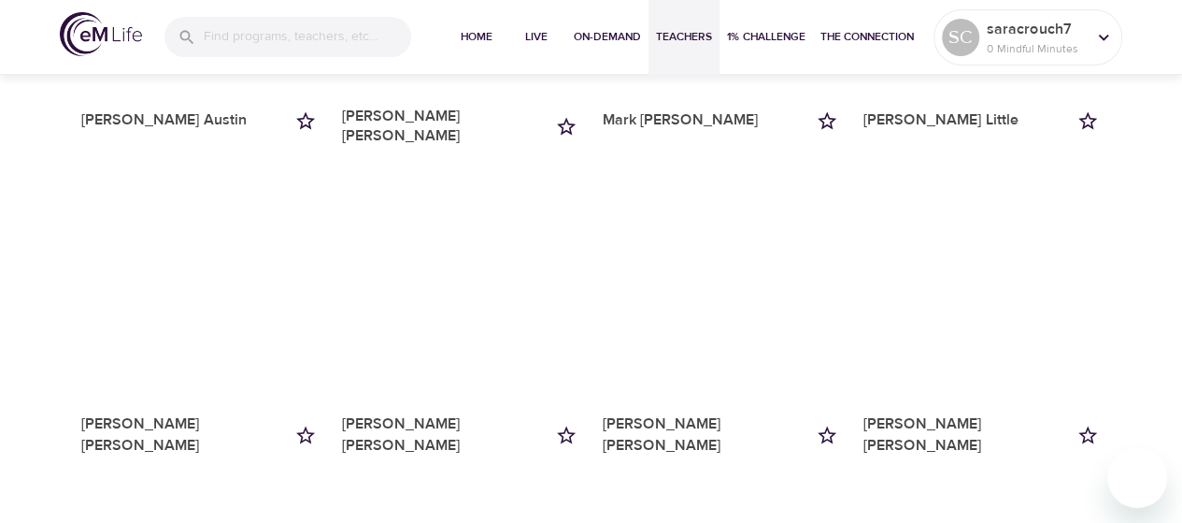
scroll to position [1345, 0]
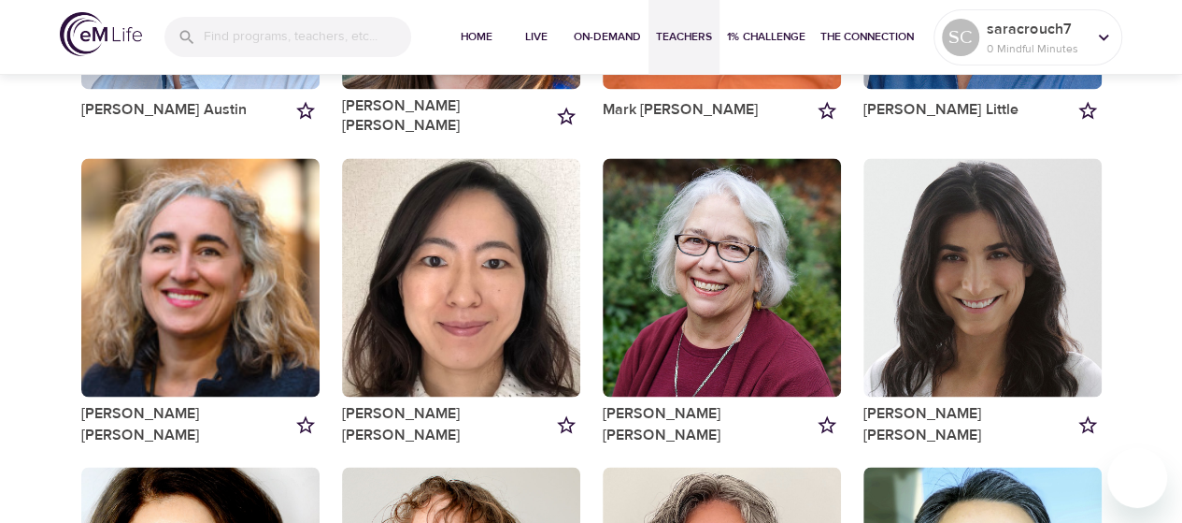
click at [202, 188] on div "button" at bounding box center [200, 277] width 238 height 238
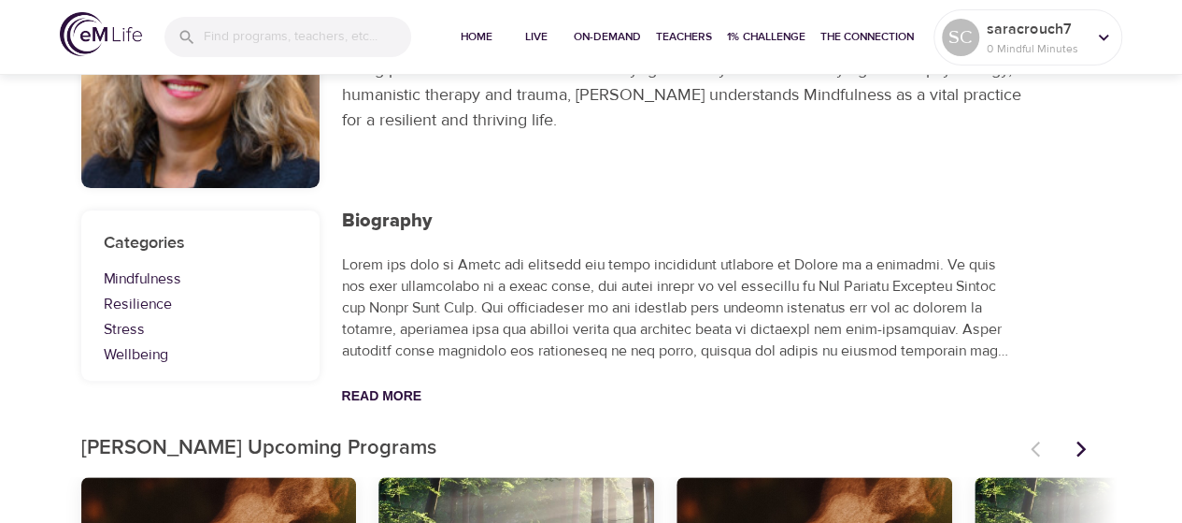
scroll to position [201, 0]
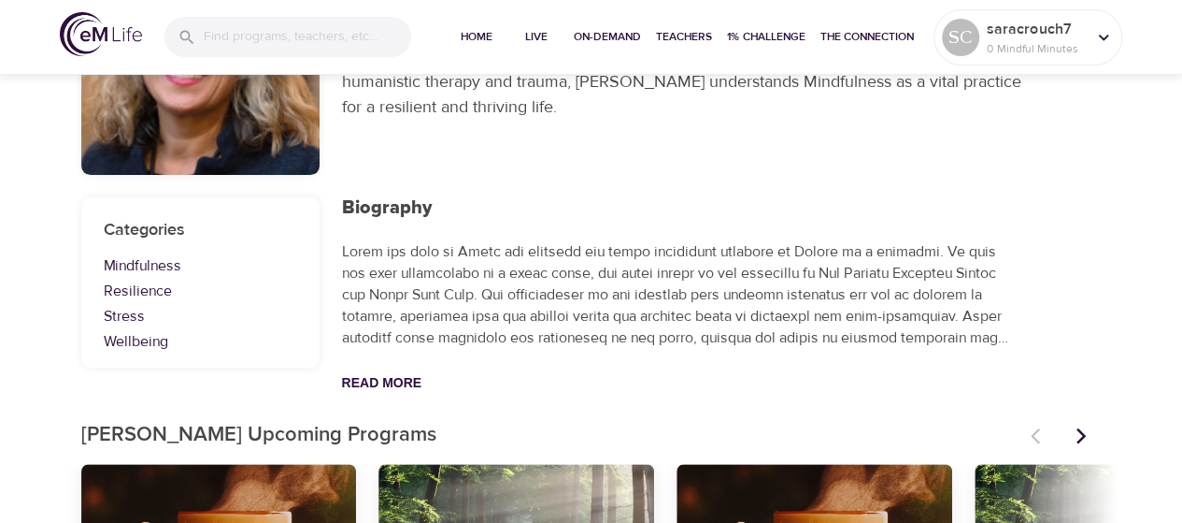
click at [350, 378] on button "Read More" at bounding box center [382, 382] width 80 height 15
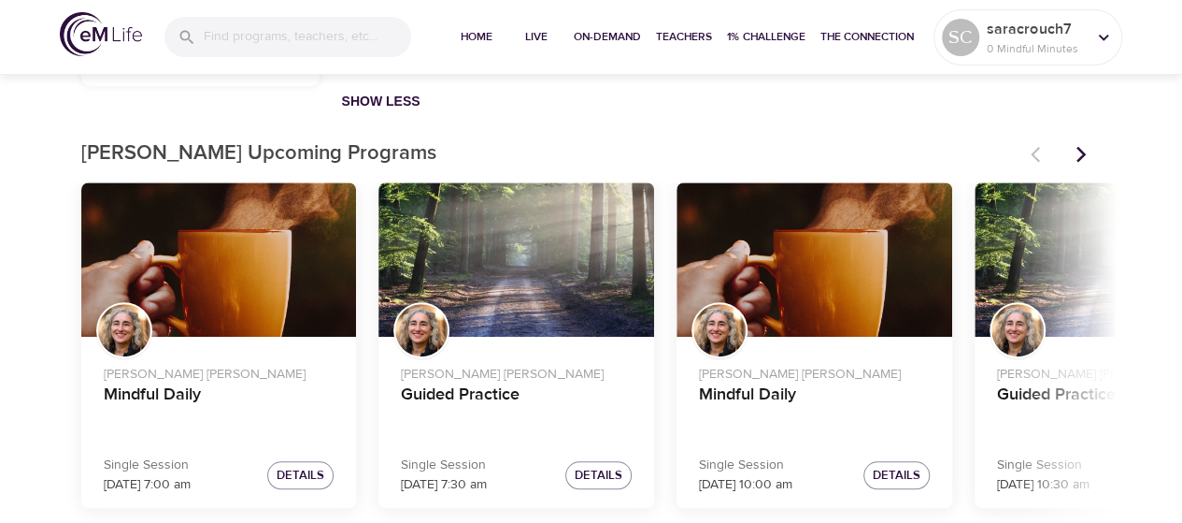
scroll to position [760, 0]
click at [1084, 150] on icon "Next items" at bounding box center [1081, 154] width 19 height 19
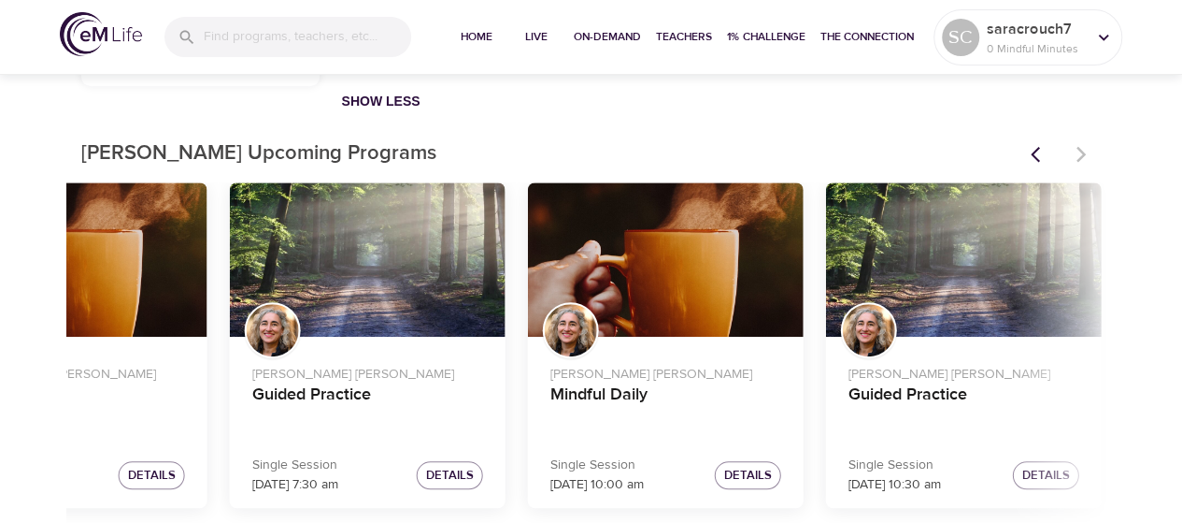
click at [1084, 150] on div at bounding box center [1061, 154] width 82 height 41
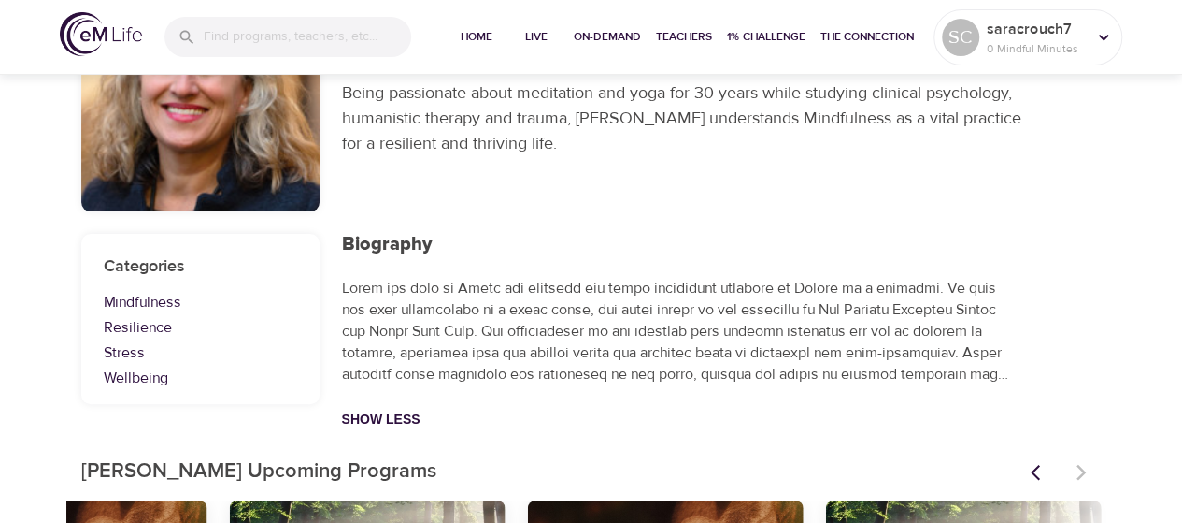
scroll to position [176, 0]
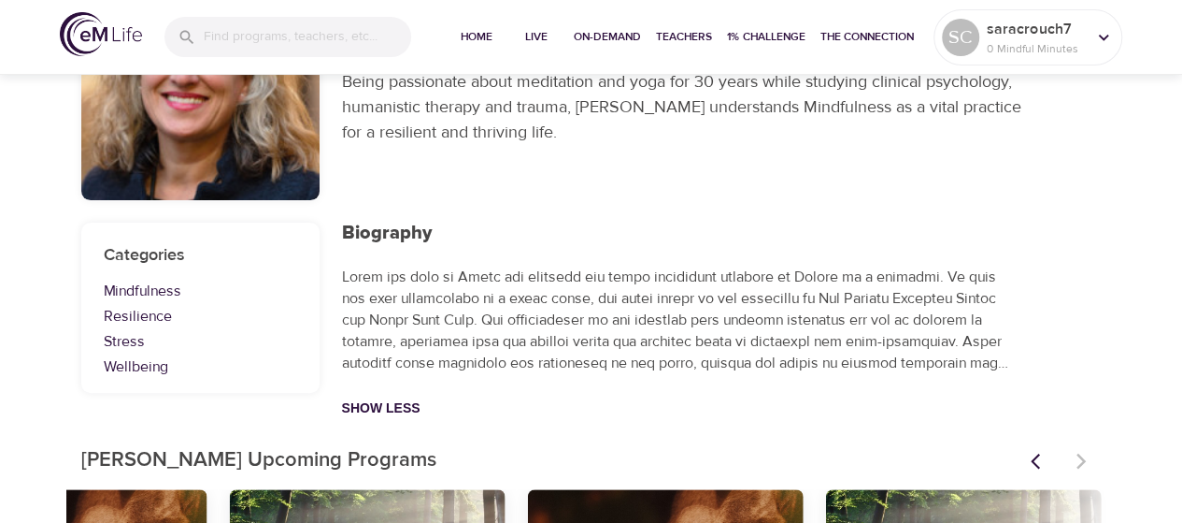
click at [129, 343] on link "Stress" at bounding box center [200, 341] width 193 height 21
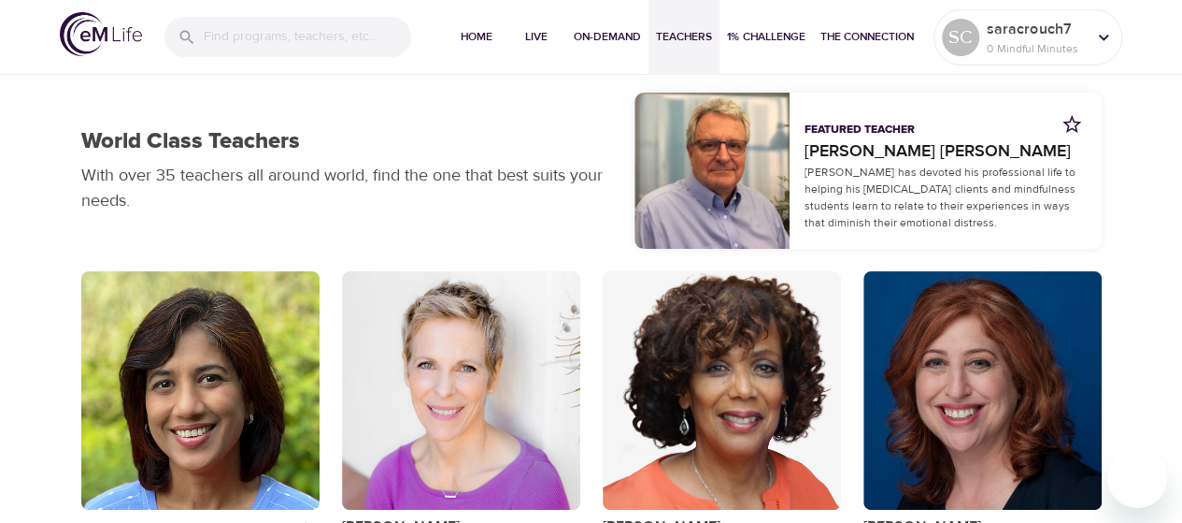
click at [801, 43] on span "1% Challenge" at bounding box center [766, 37] width 79 height 20
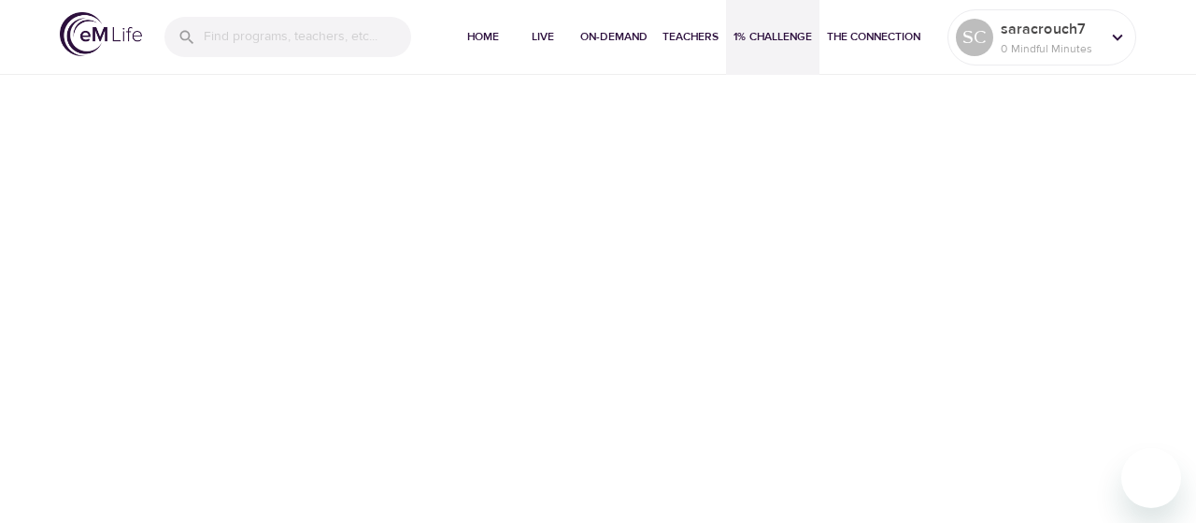
click at [869, 46] on span "The Connection" at bounding box center [873, 37] width 93 height 20
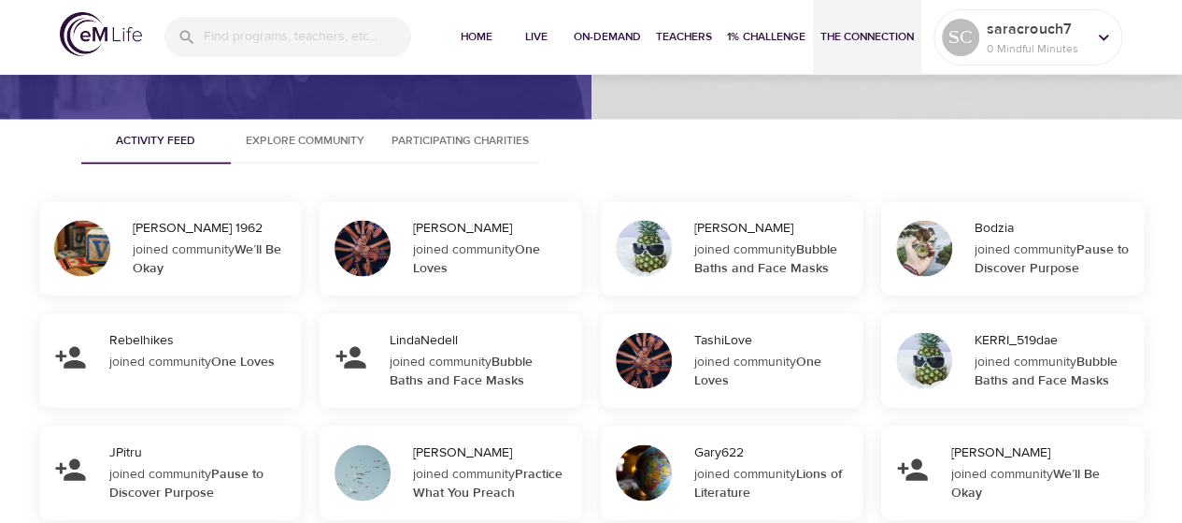
scroll to position [1720, 0]
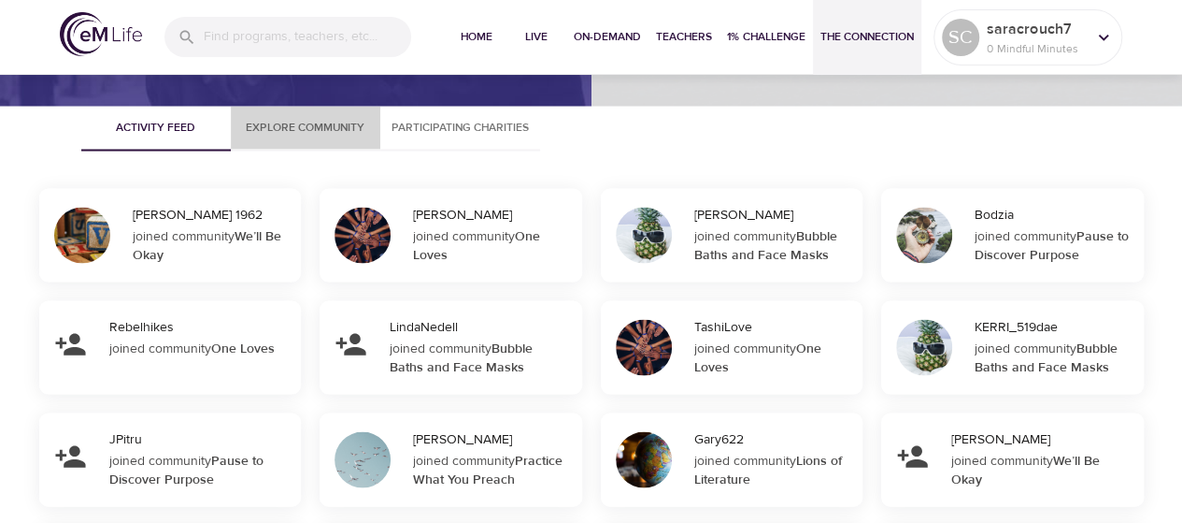
click at [327, 135] on span "Explore Community" at bounding box center [305, 127] width 127 height 20
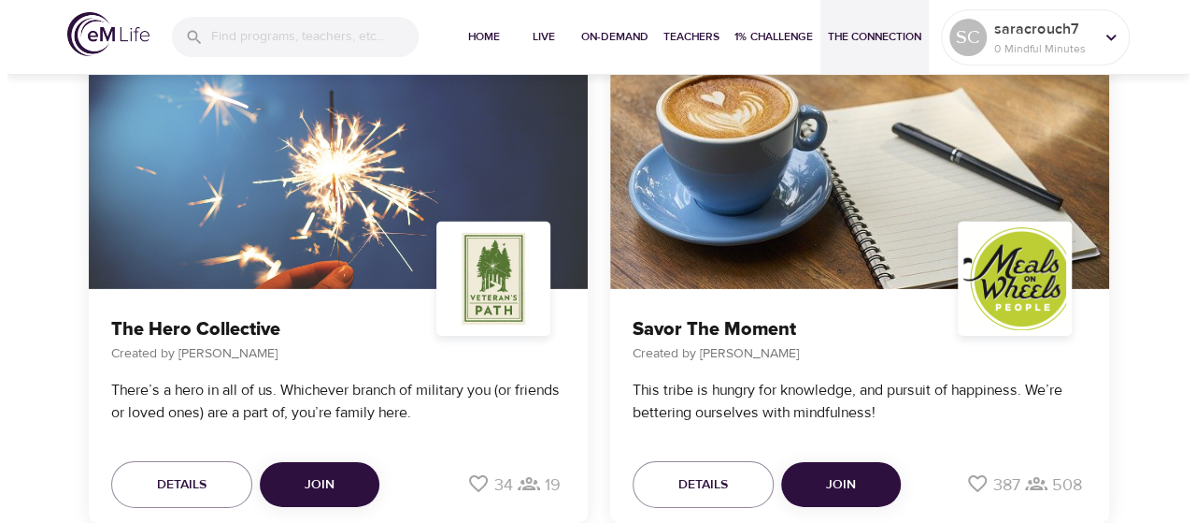
scroll to position [6358, 0]
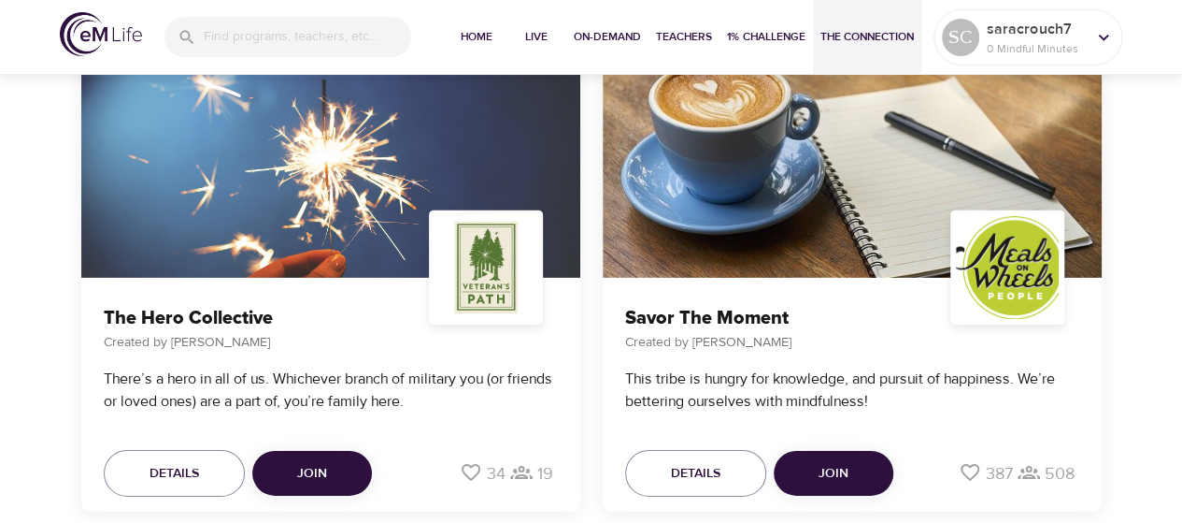
click at [819, 466] on span "Join" at bounding box center [834, 473] width 30 height 23
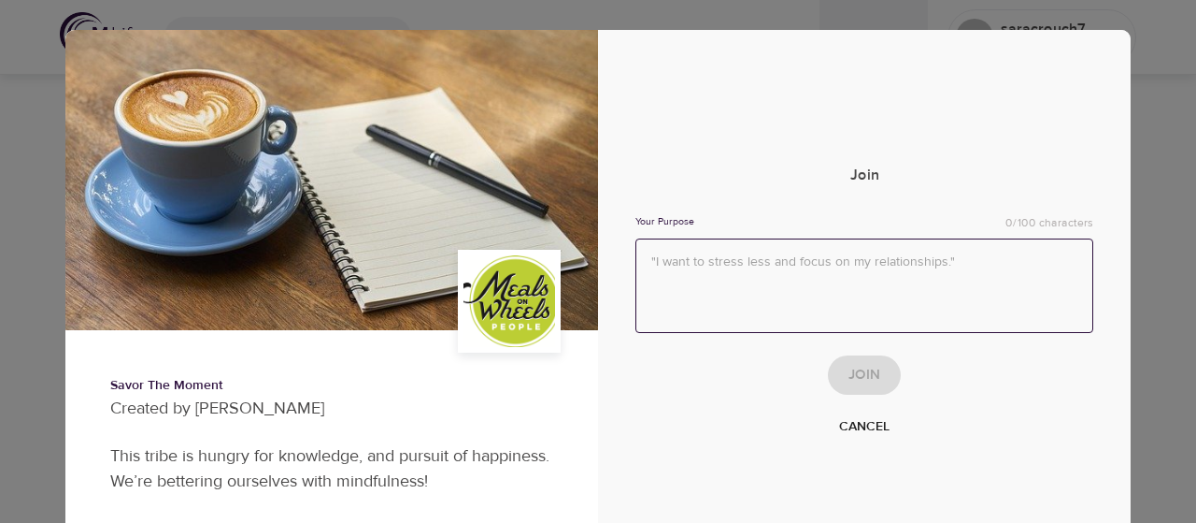
click at [786, 276] on textarea at bounding box center [865, 285] width 458 height 94
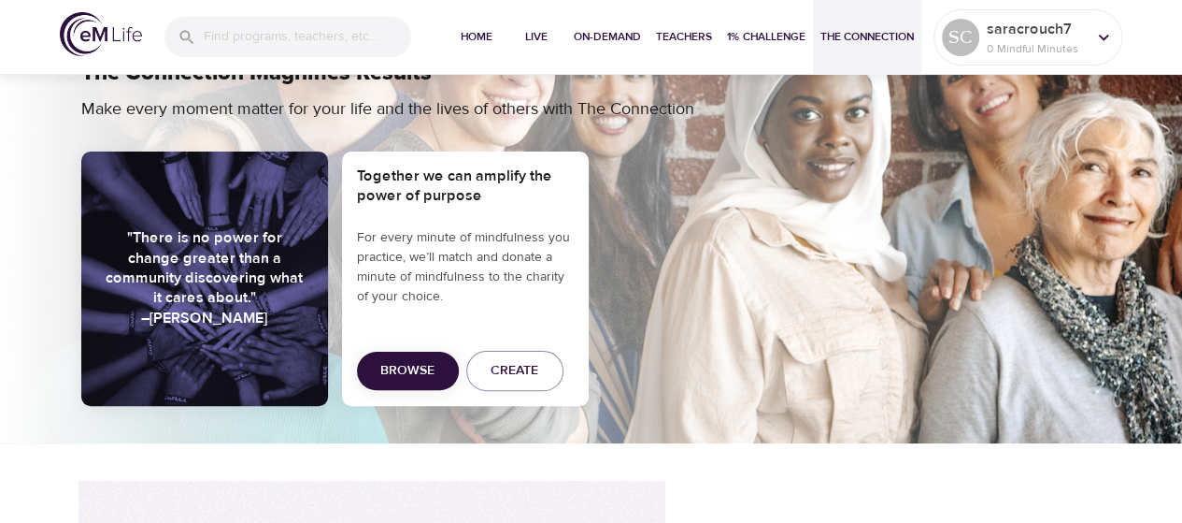
scroll to position [0, 0]
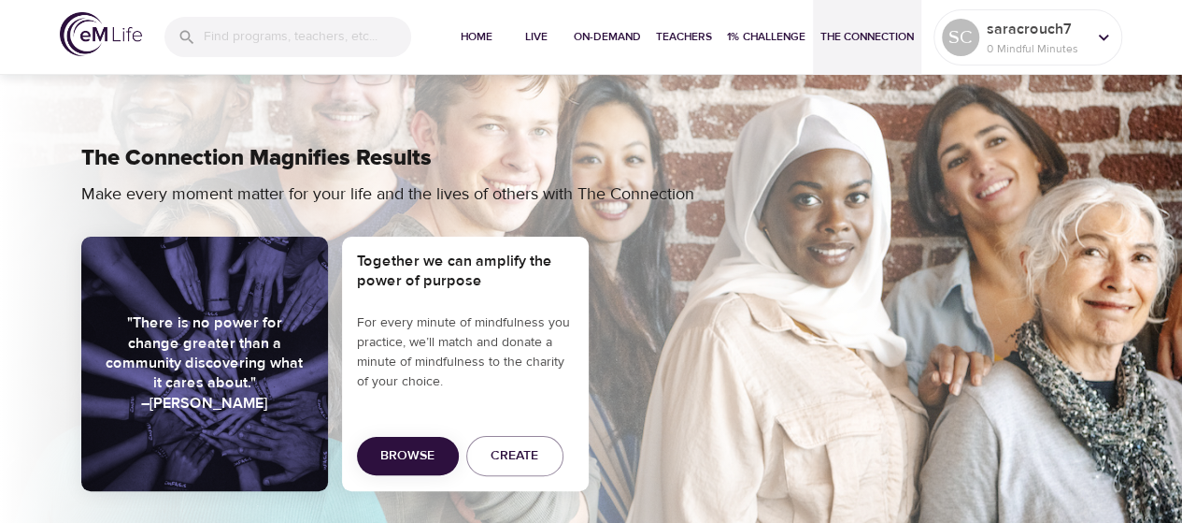
click at [1093, 23] on div at bounding box center [1104, 37] width 28 height 28
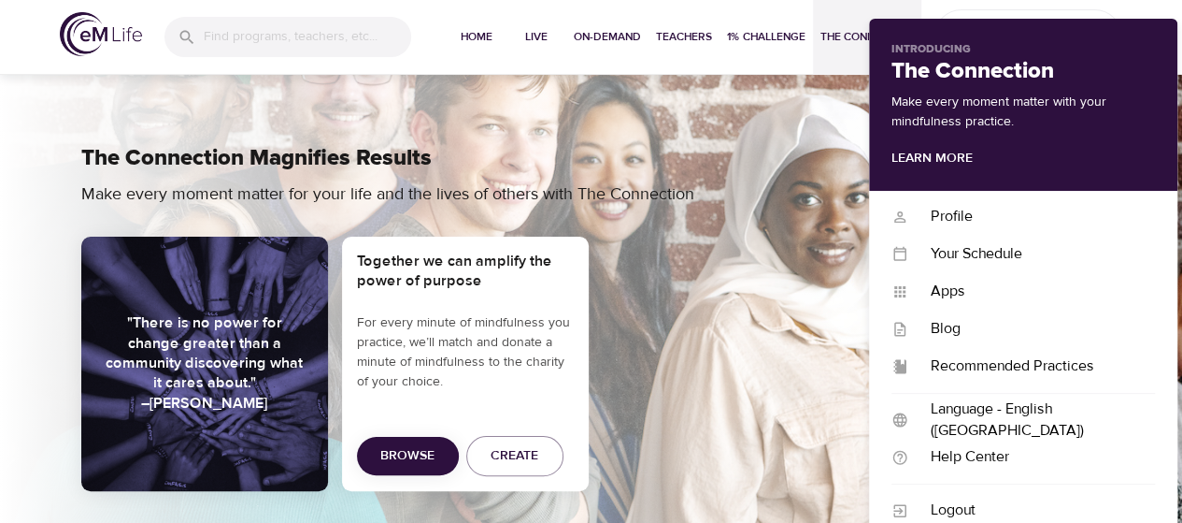
click at [1038, 299] on div "Apps" at bounding box center [1032, 290] width 247 height 21
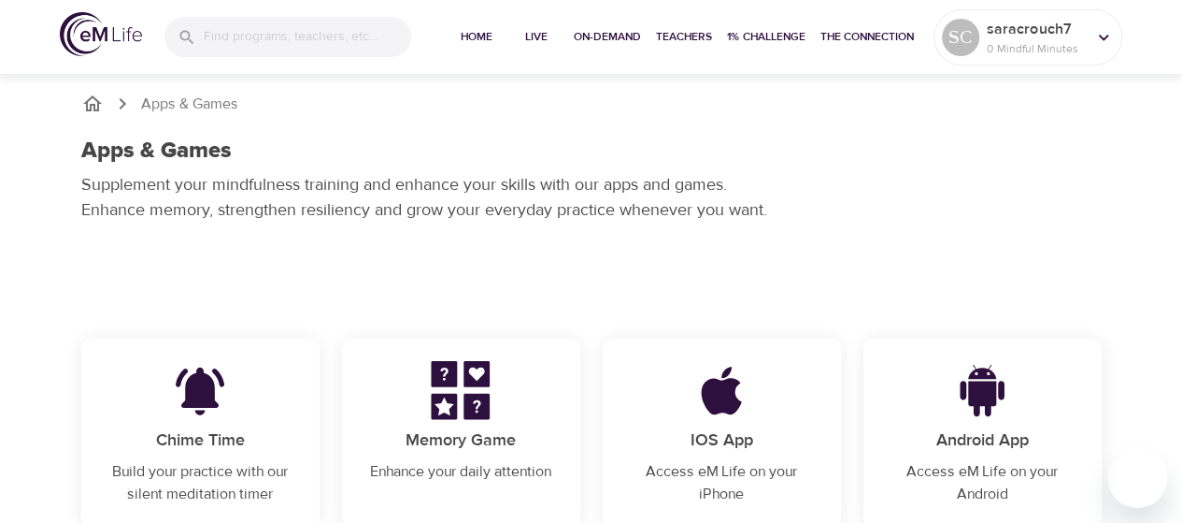
scroll to position [15, 0]
